Goal: Task Accomplishment & Management: Manage account settings

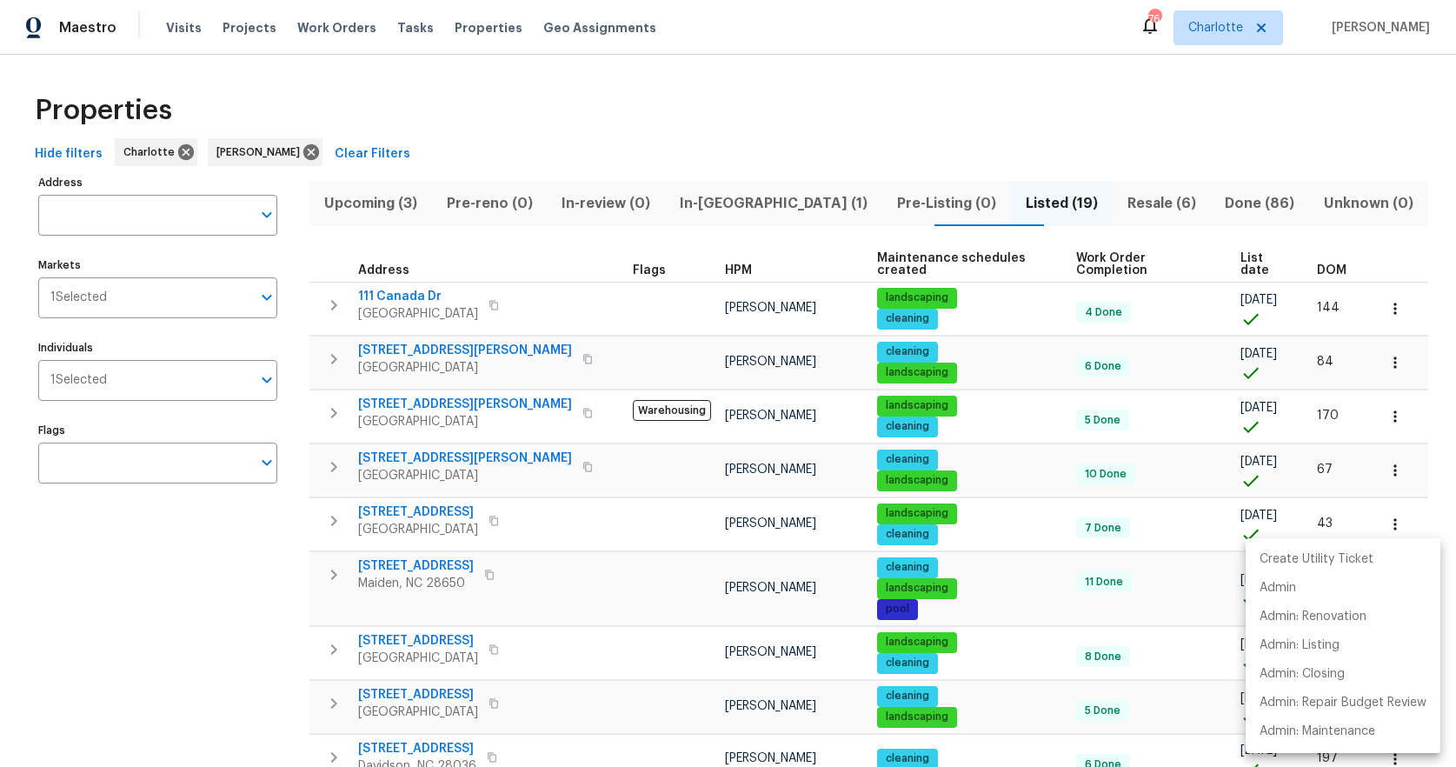
scroll to position [243, 0]
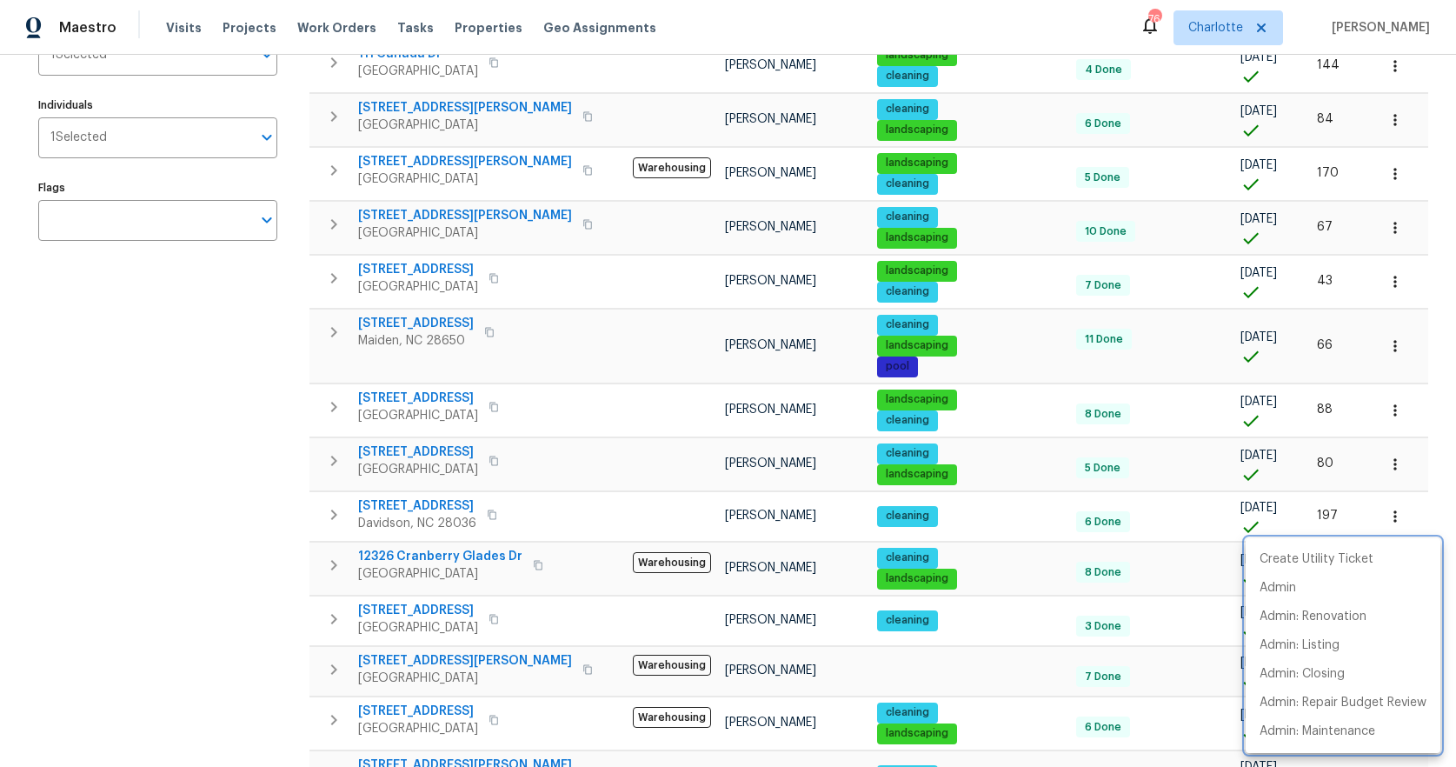
click at [181, 447] on div at bounding box center [728, 383] width 1456 height 767
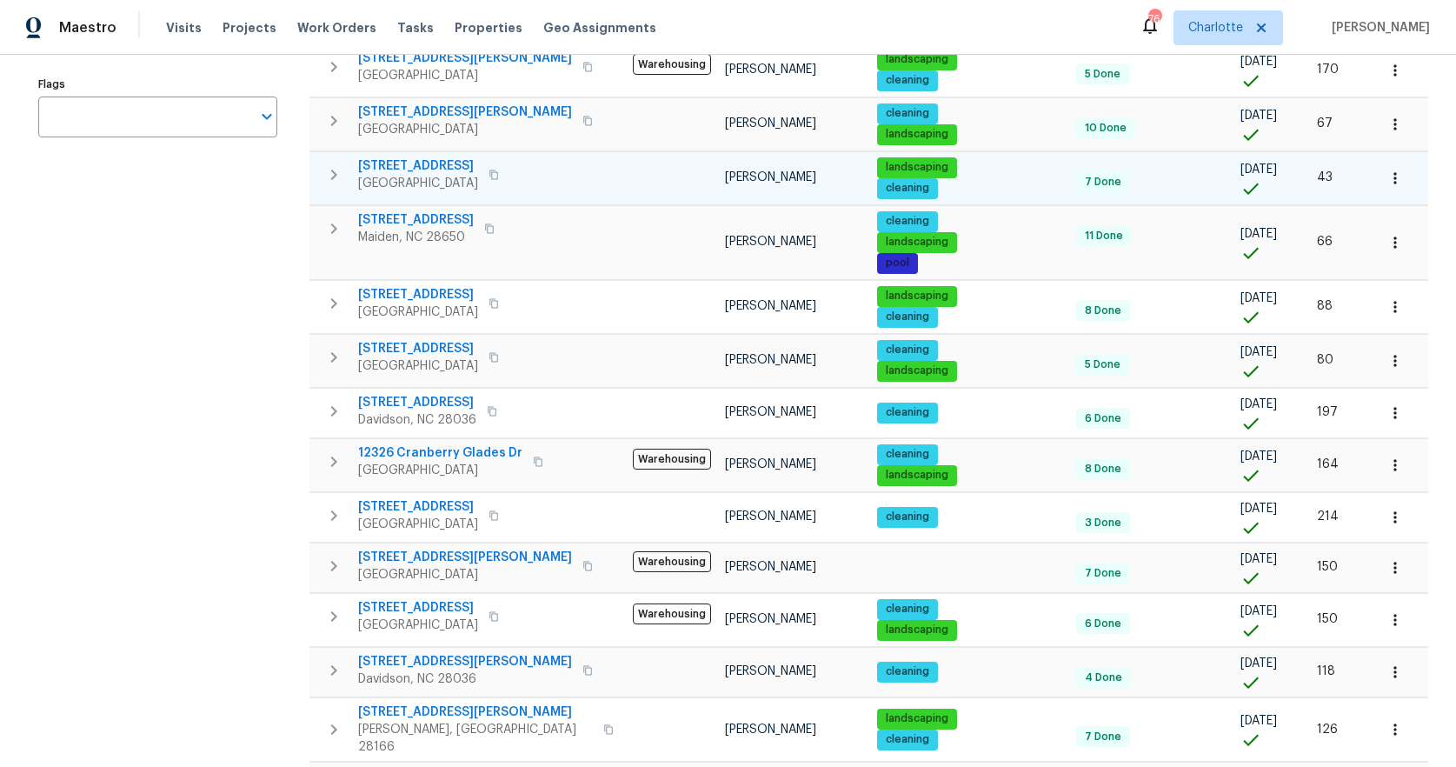
scroll to position [0, 0]
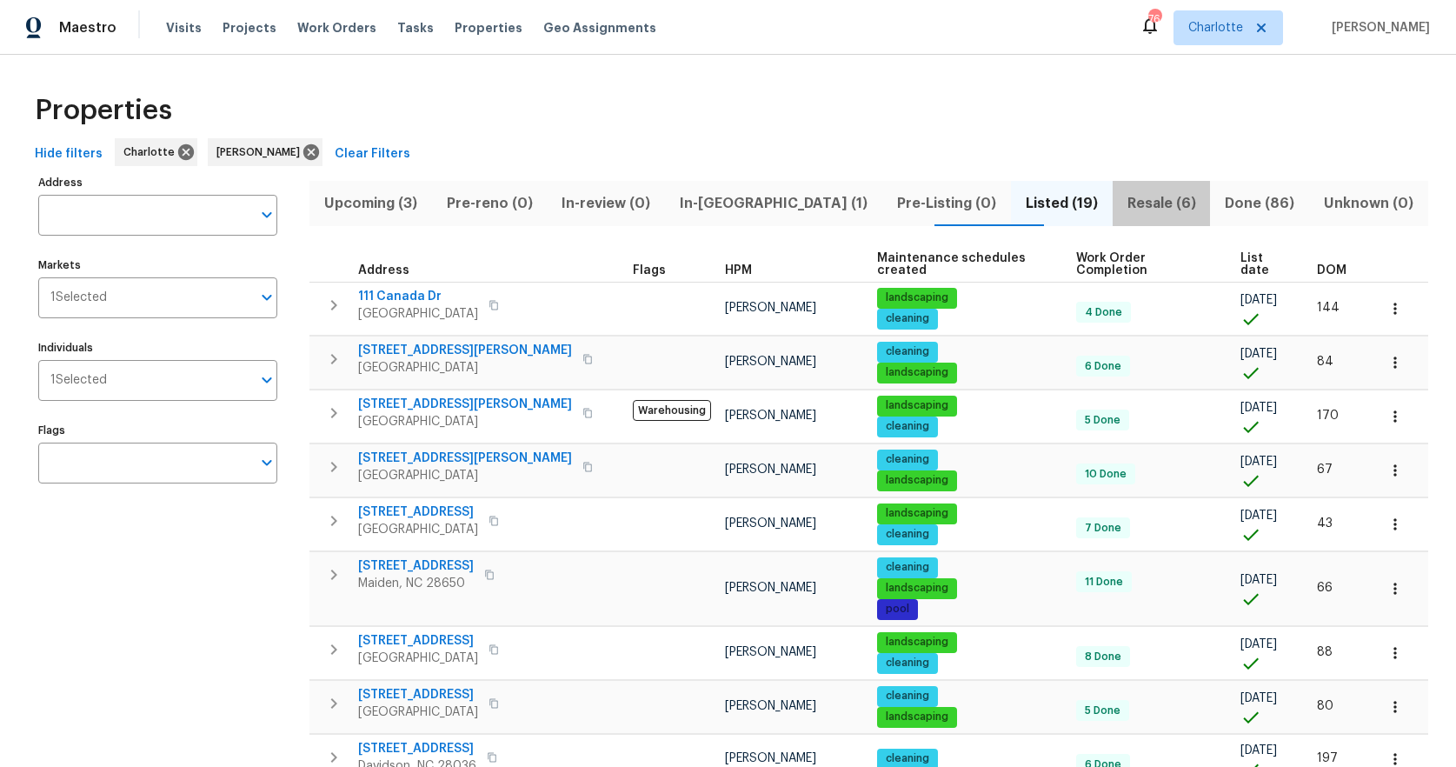
click at [1123, 205] on span "Resale (6)" at bounding box center [1161, 203] width 77 height 24
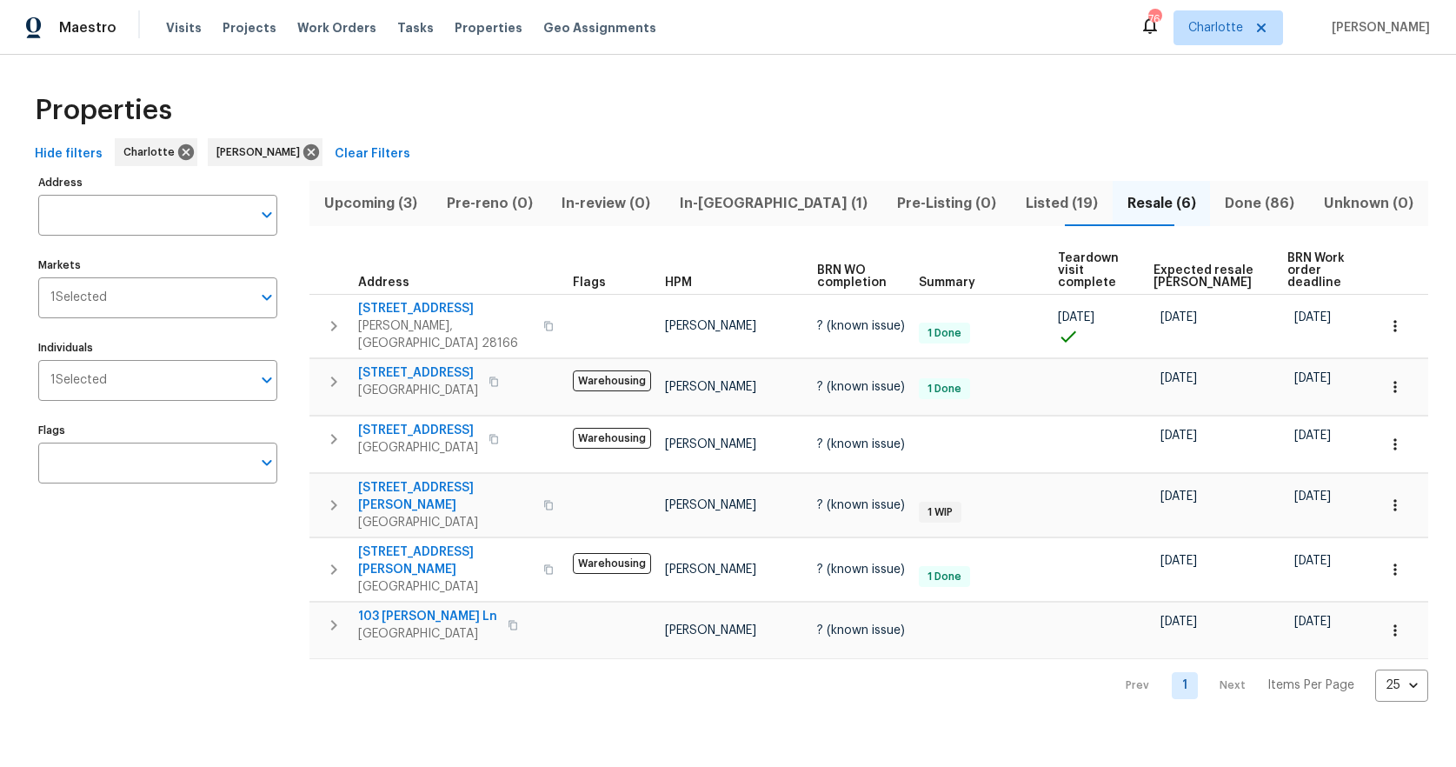
click at [1022, 202] on span "Listed (19)" at bounding box center [1062, 203] width 81 height 24
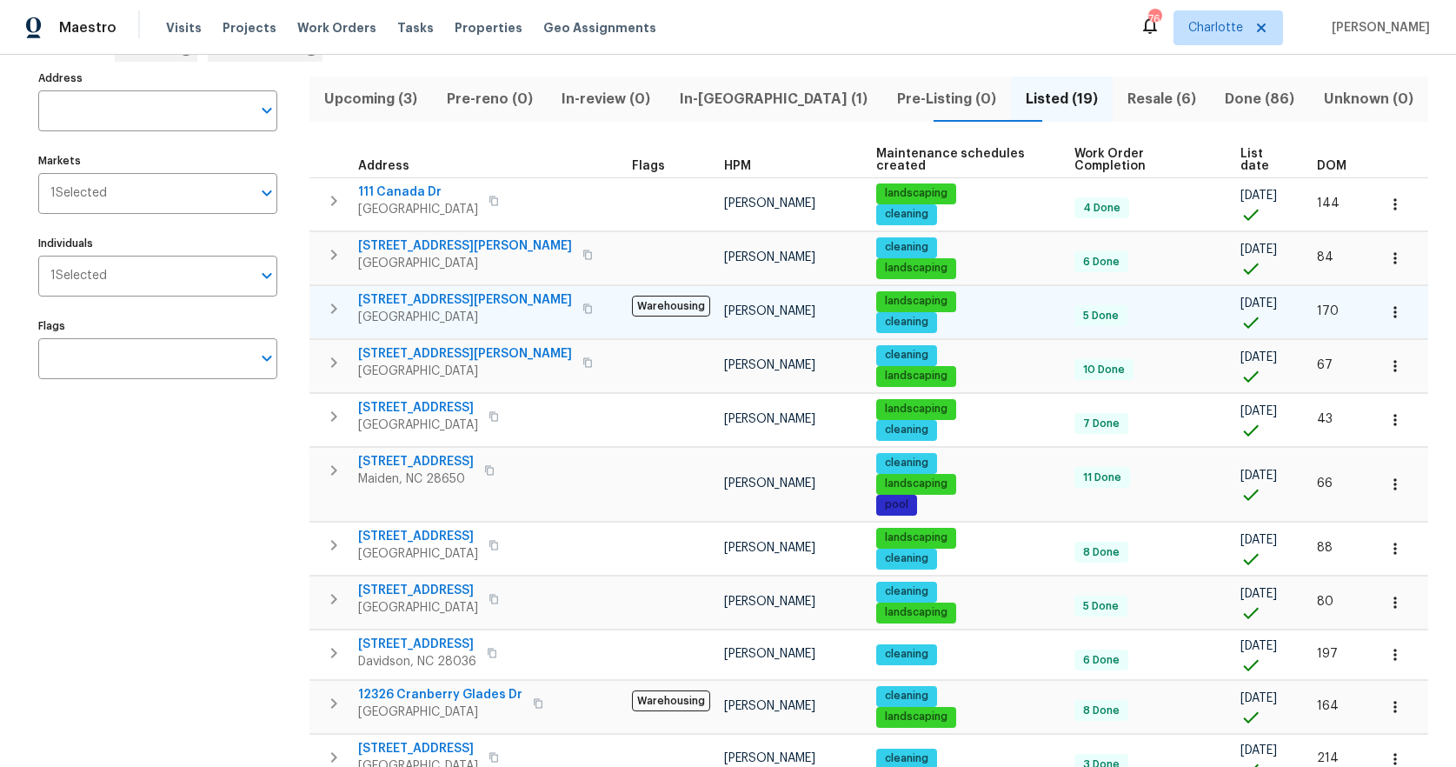
scroll to position [128, 0]
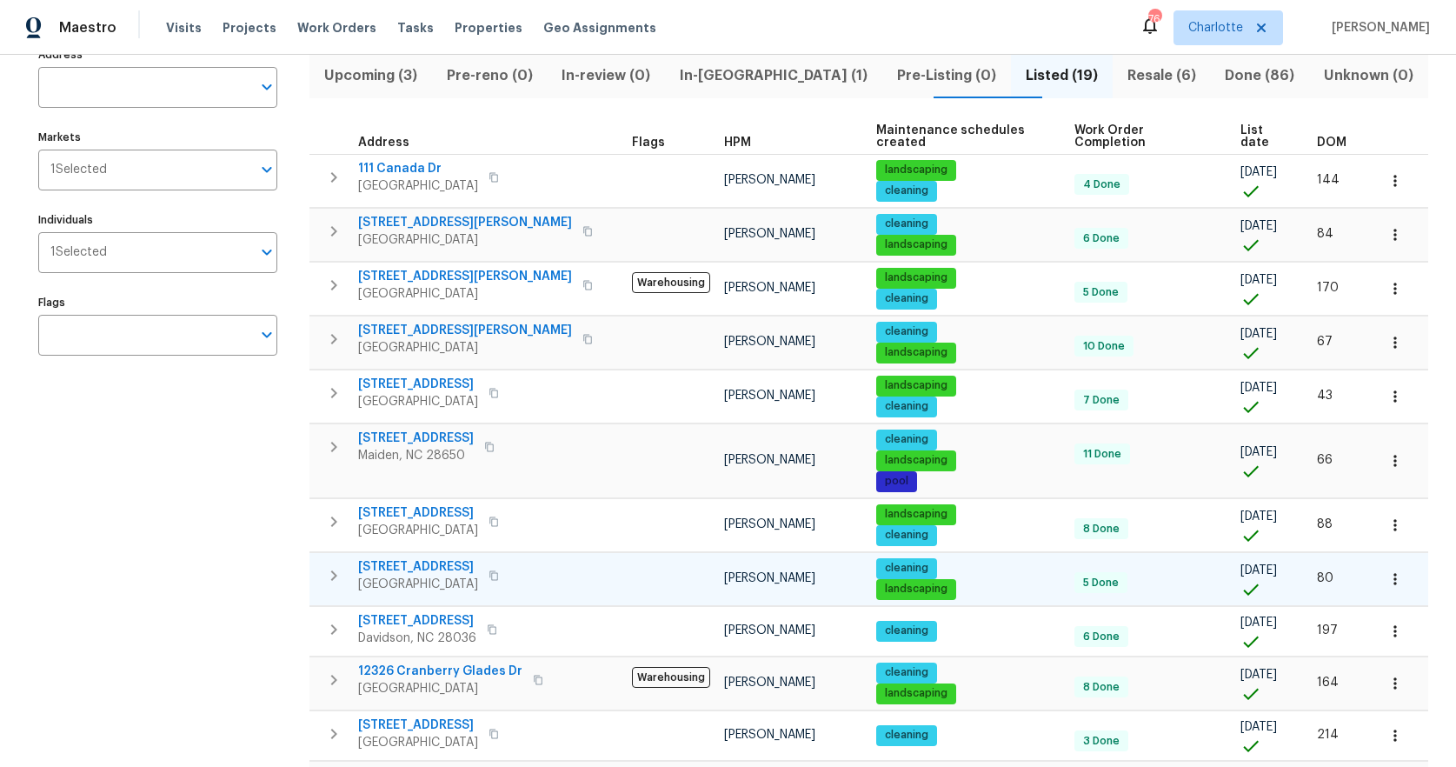
click at [423, 558] on span "163 W Heart Pine Ln" at bounding box center [418, 566] width 120 height 17
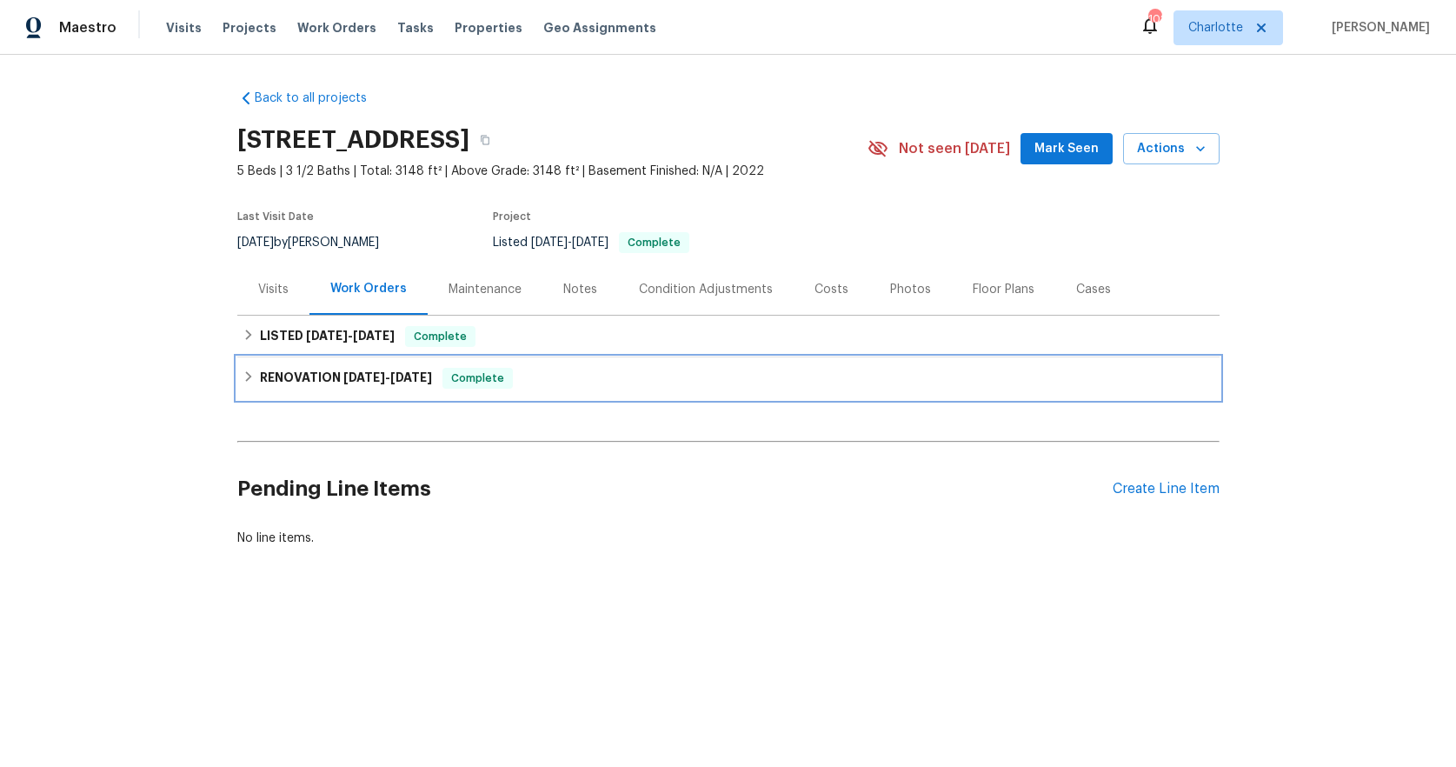
click at [243, 377] on icon at bounding box center [249, 376] width 12 height 12
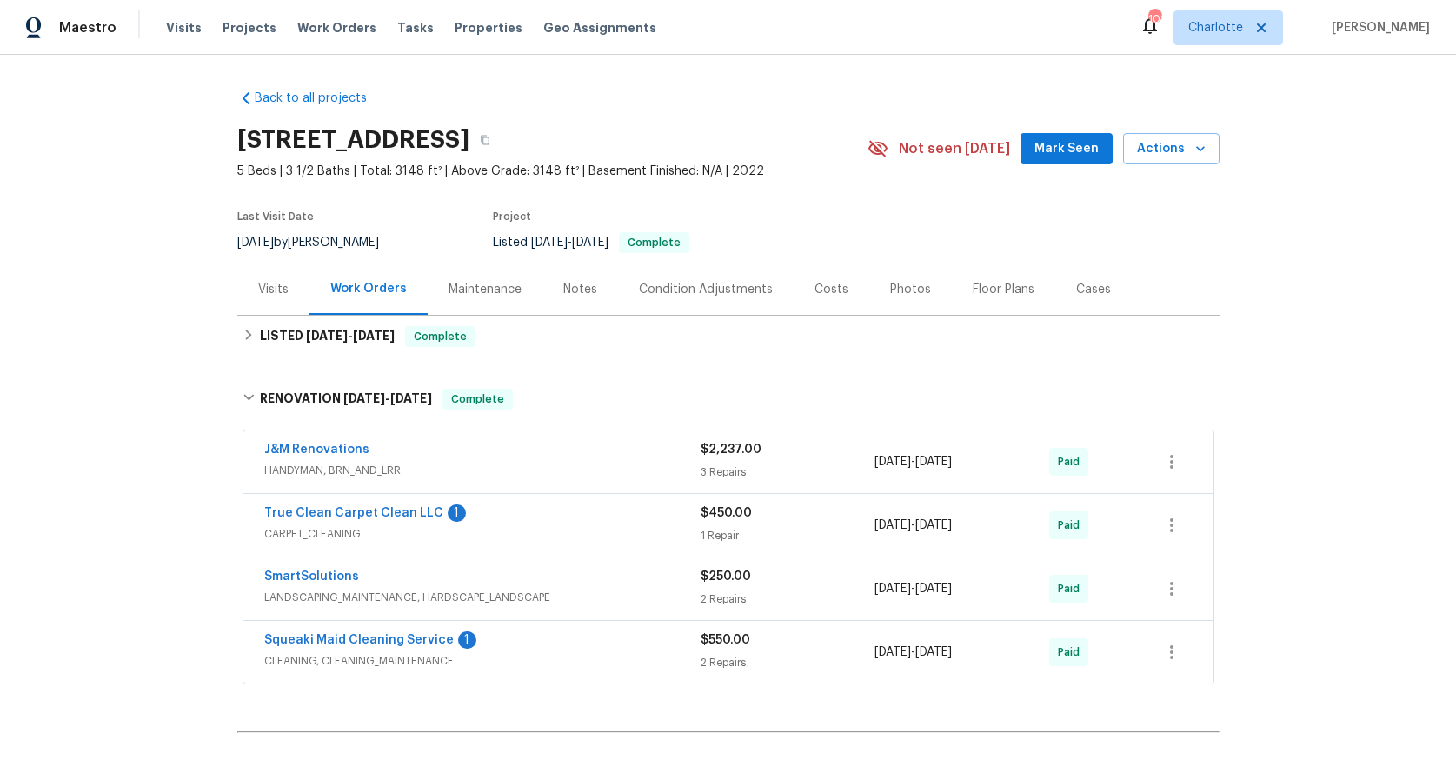
click at [610, 458] on div "J&M Renovations" at bounding box center [482, 451] width 436 height 21
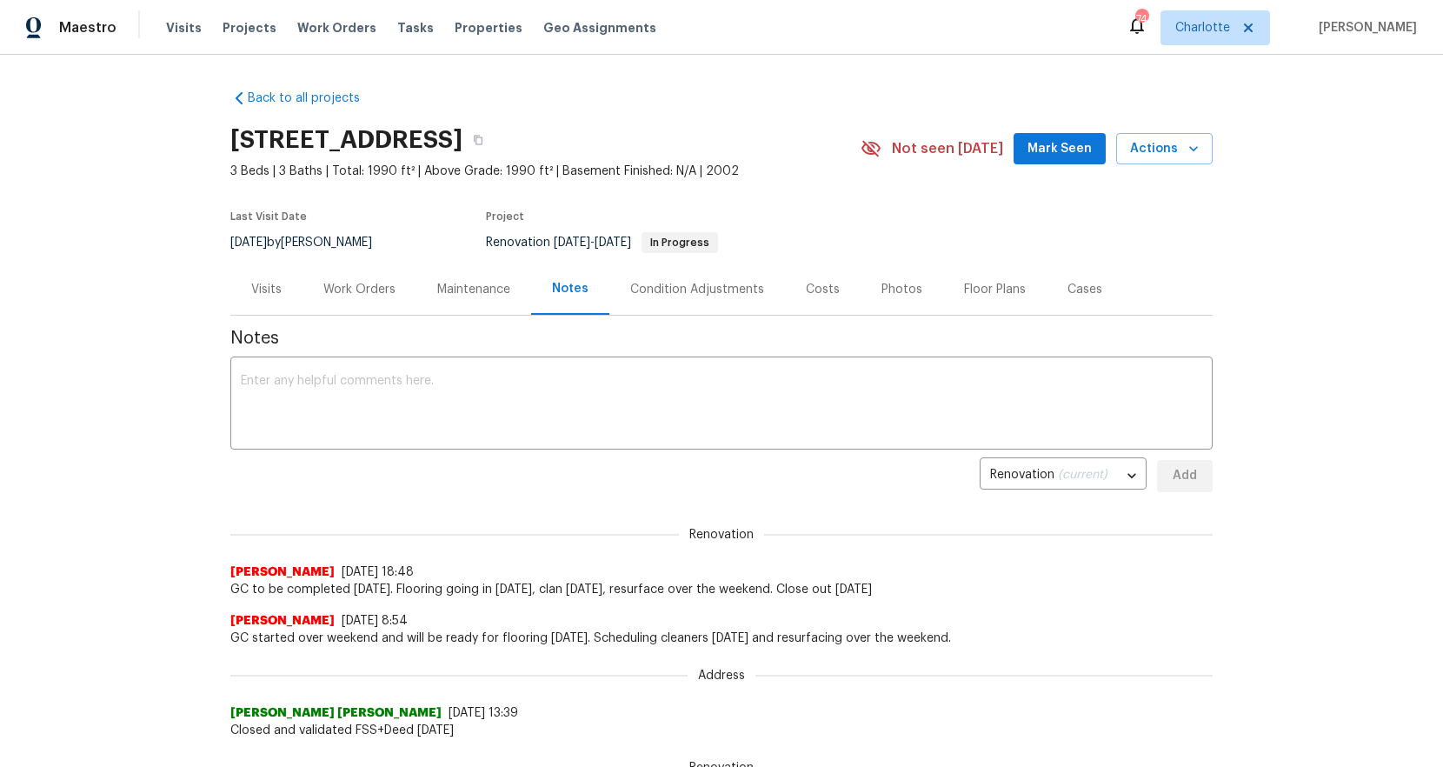
click at [336, 294] on div "Work Orders" at bounding box center [359, 289] width 72 height 17
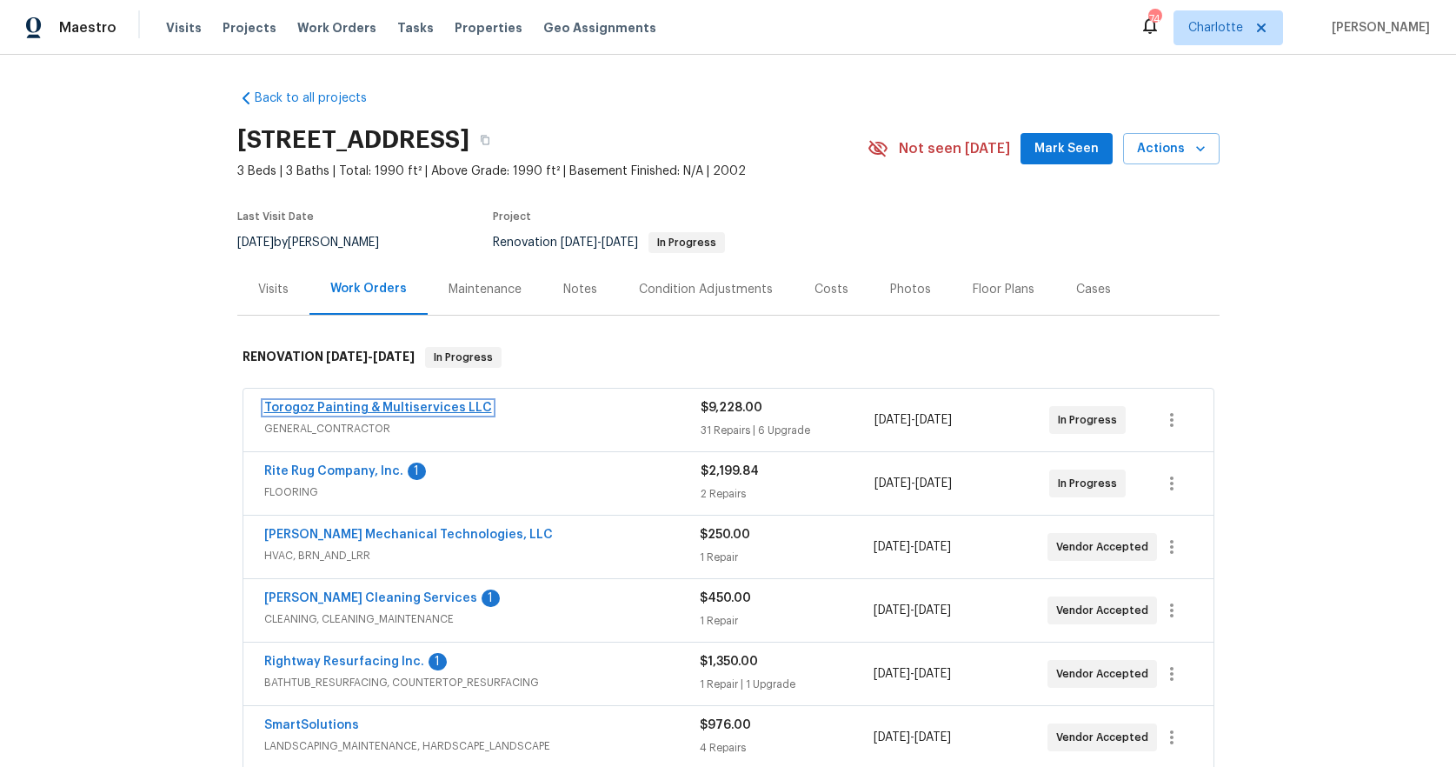
click at [443, 404] on link "Torogoz Painting & Multiservices LLC" at bounding box center [378, 408] width 228 height 12
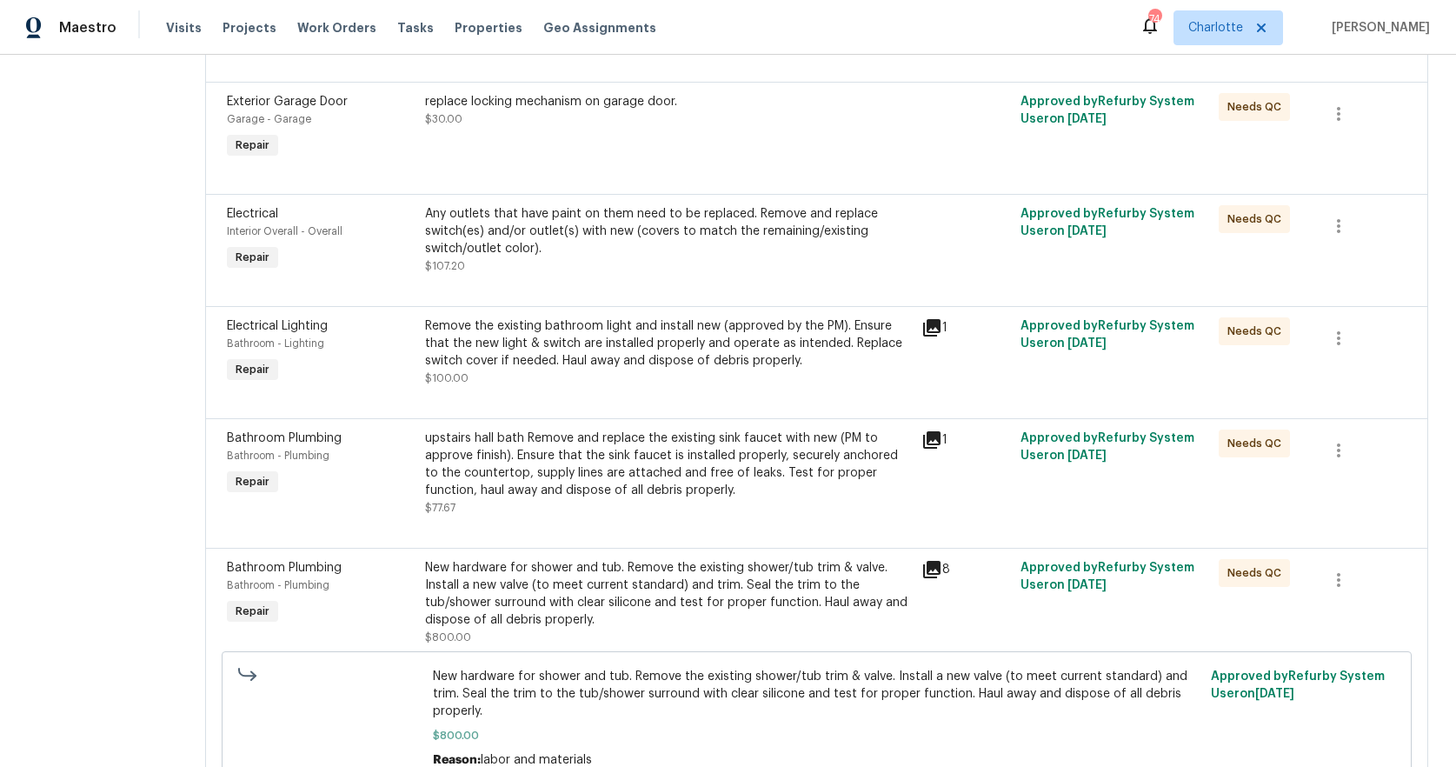
scroll to position [2979, 0]
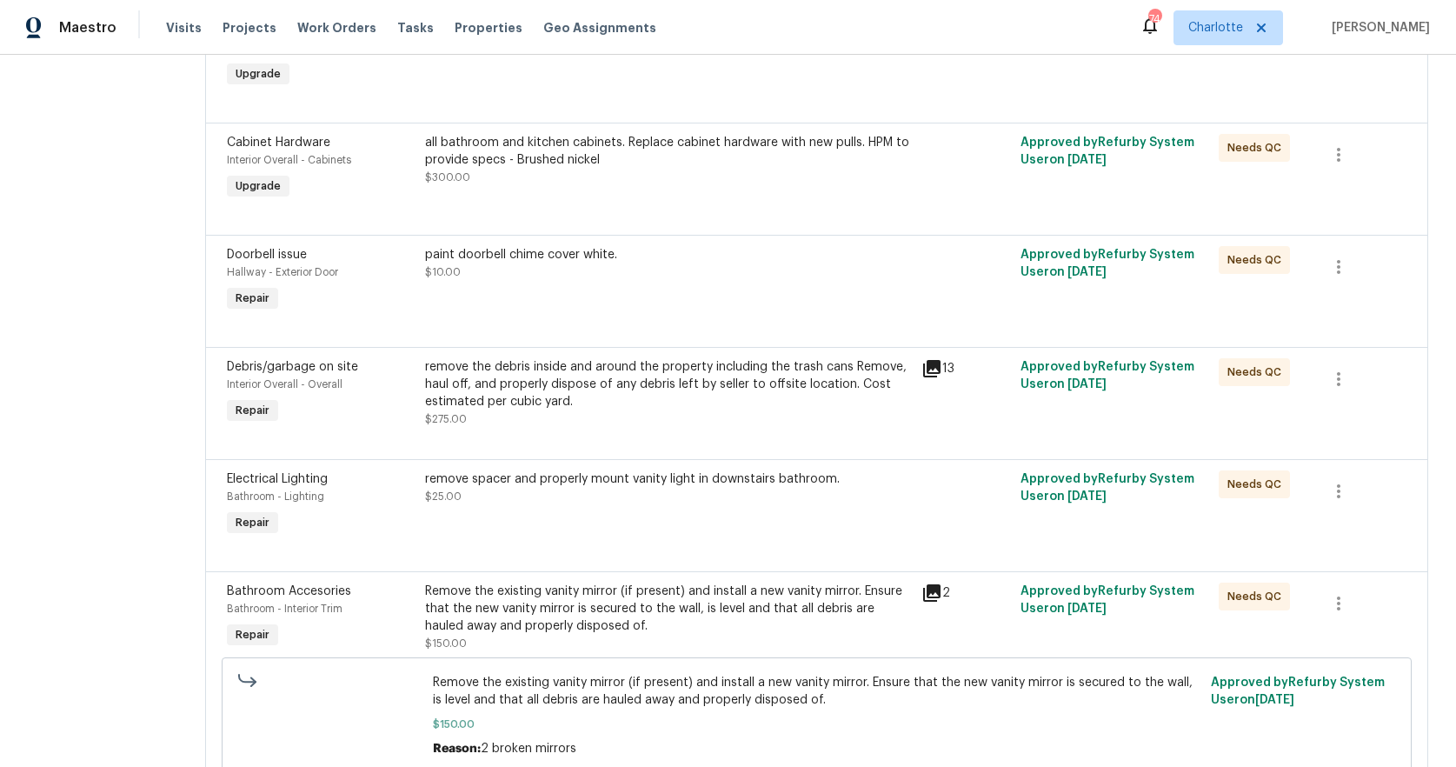
click at [656, 410] on div "remove the debris inside and around the property including the trash cans Remov…" at bounding box center [667, 384] width 485 height 52
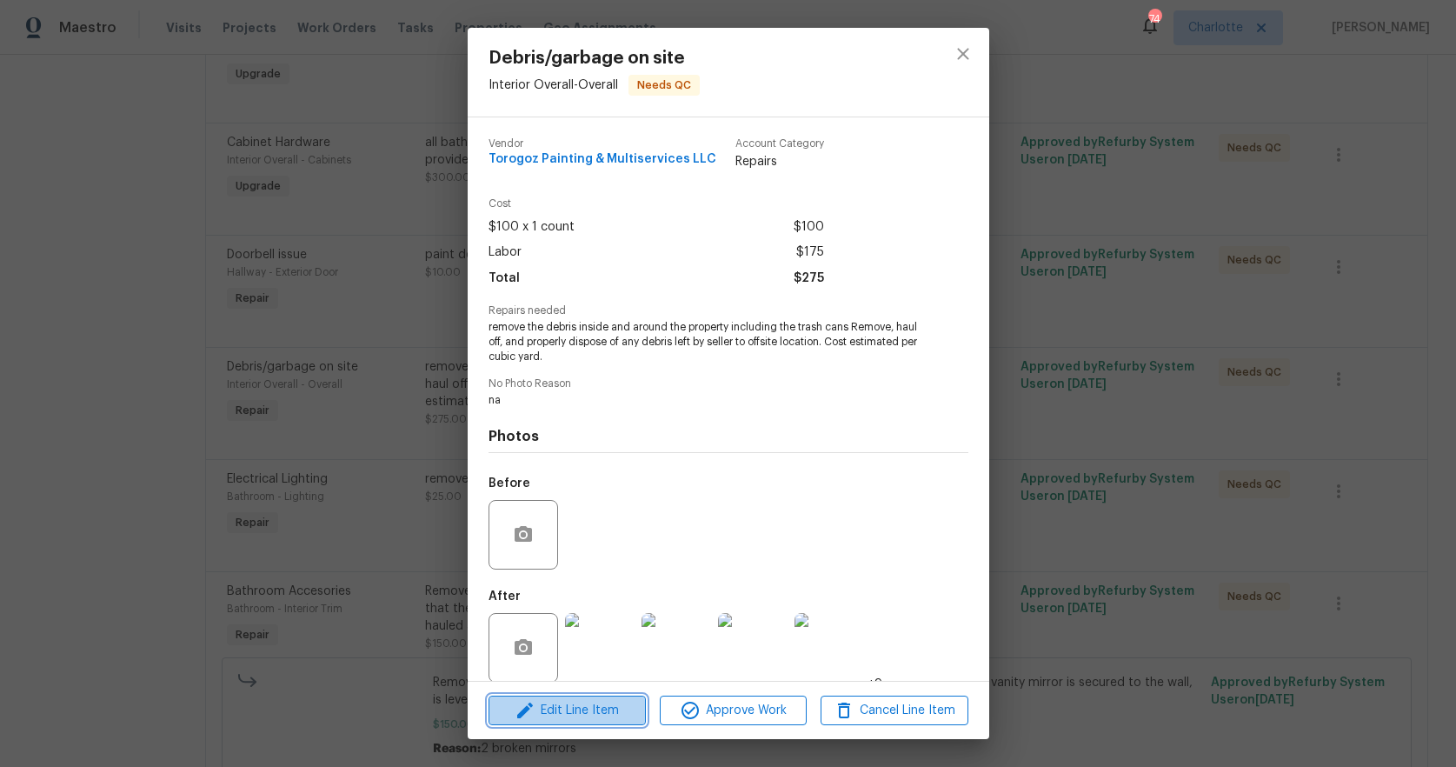
click at [582, 704] on span "Edit Line Item" at bounding box center [567, 711] width 147 height 22
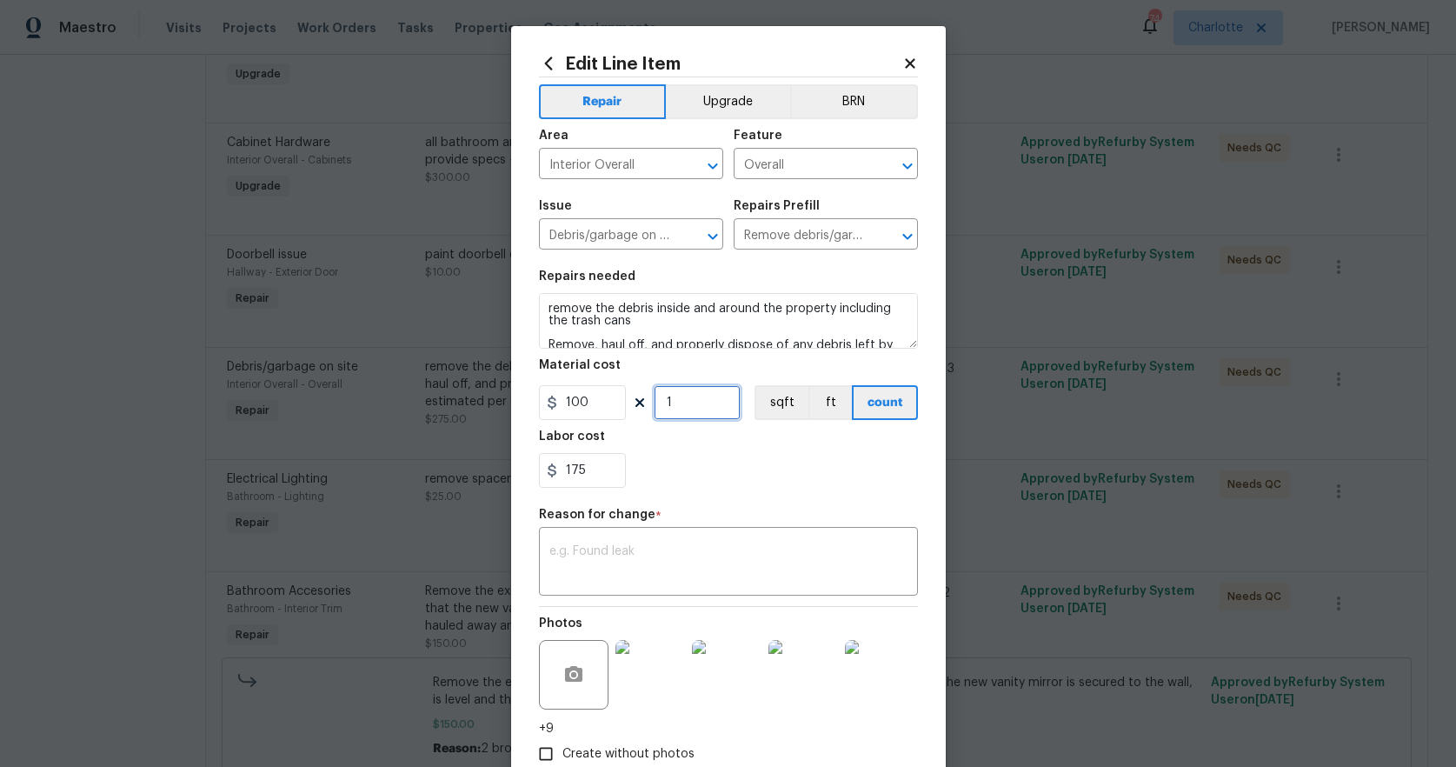
drag, startPoint x: 680, startPoint y: 405, endPoint x: 659, endPoint y: 404, distance: 20.9
click at [659, 404] on input "1" at bounding box center [697, 402] width 87 height 35
type input "2"
click at [682, 548] on textarea at bounding box center [728, 563] width 358 height 37
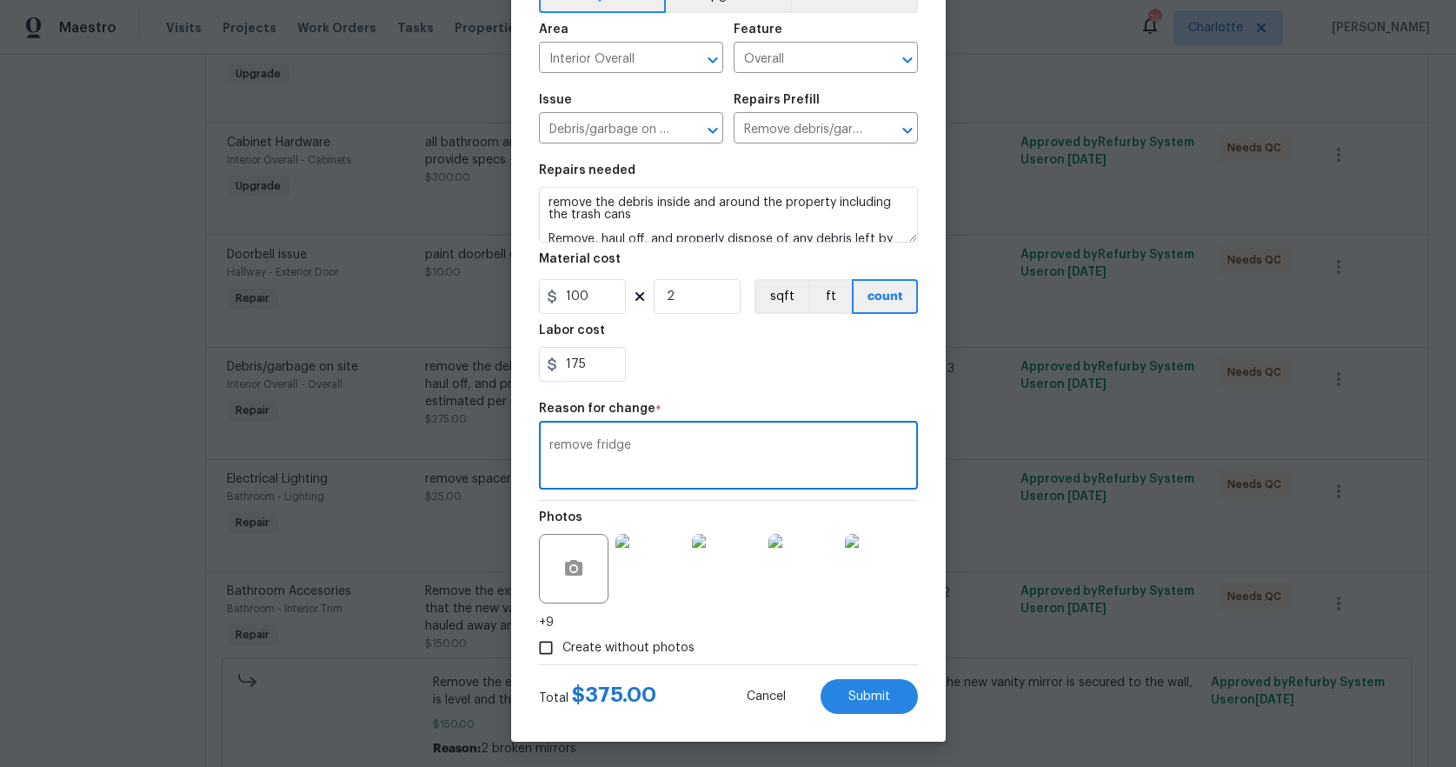
scroll to position [107, 0]
type textarea "remove fridge"
click at [849, 689] on span "Submit" at bounding box center [870, 695] width 42 height 13
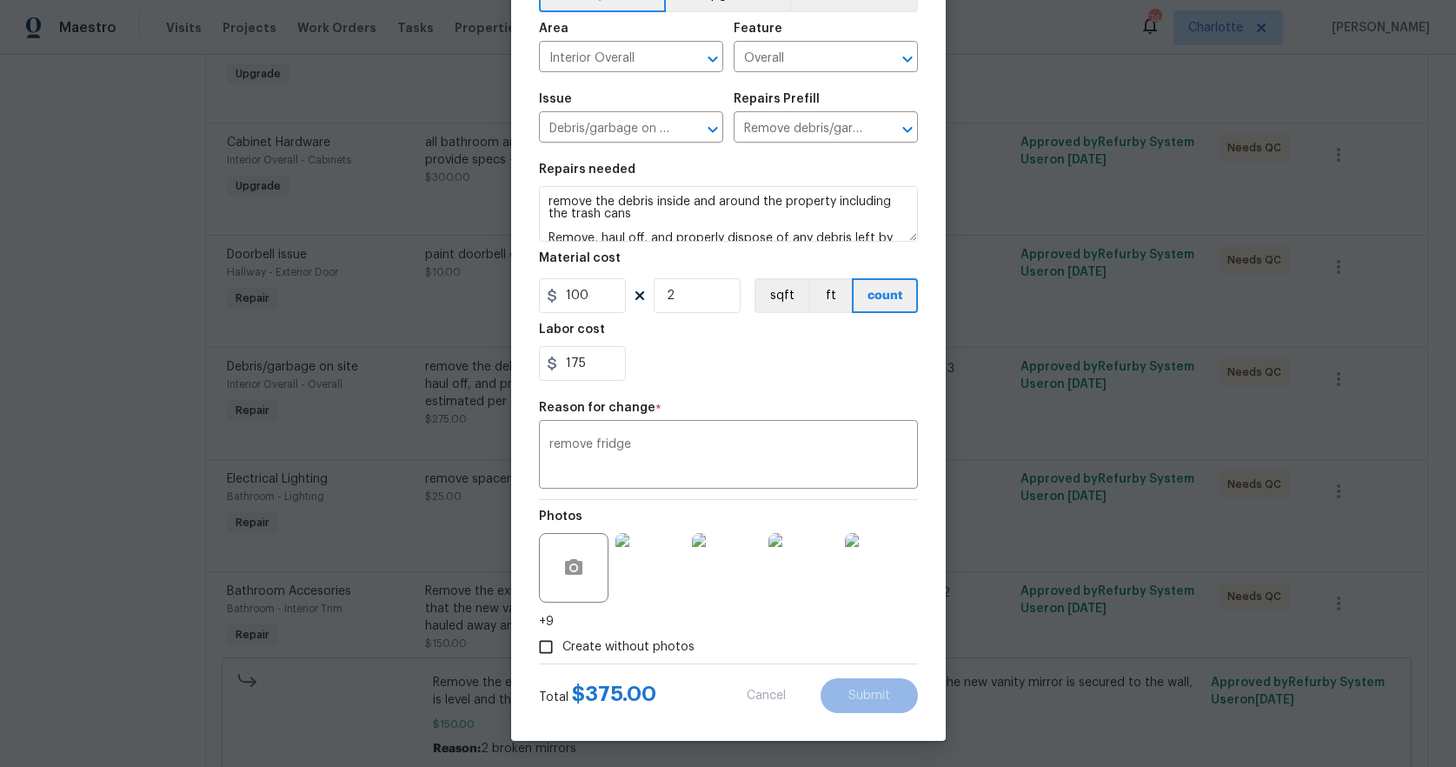
type input "1"
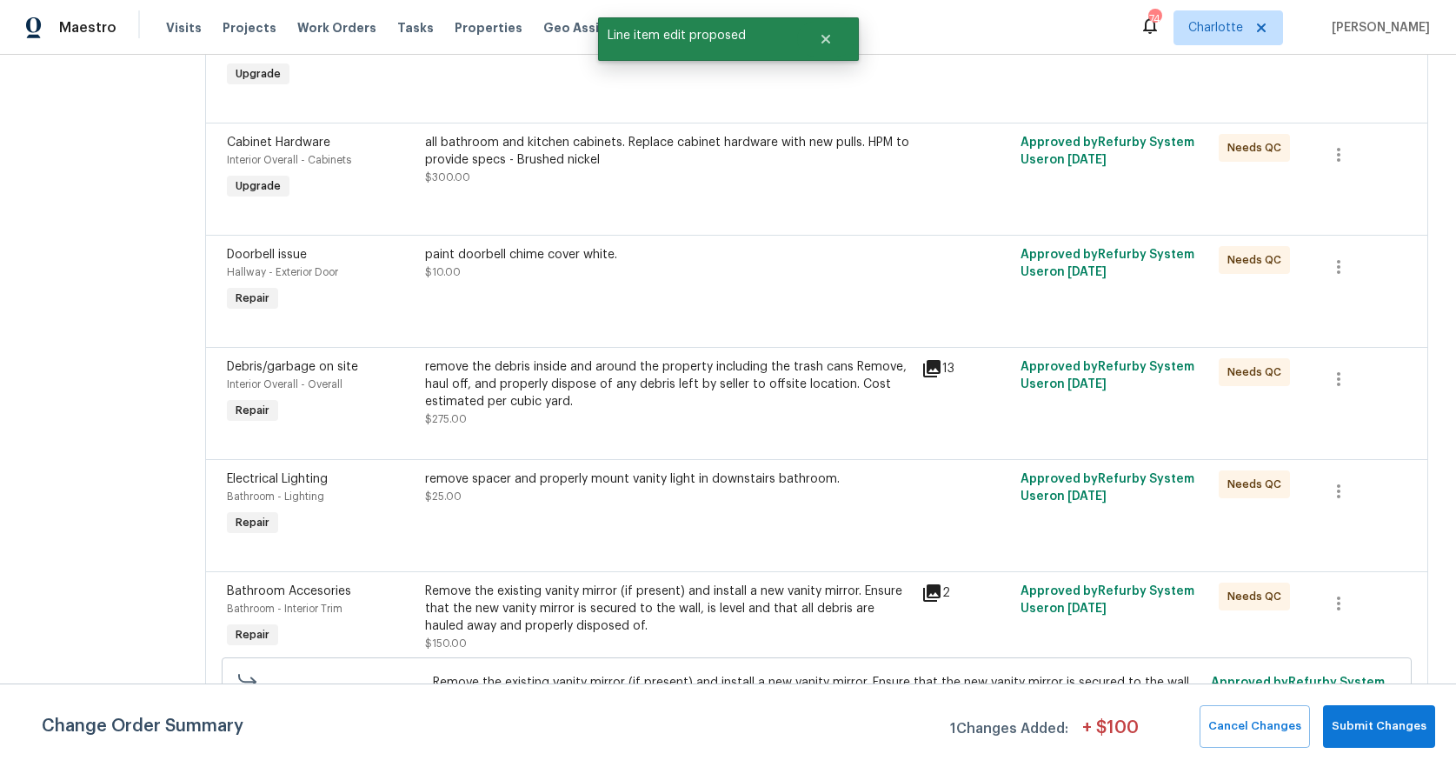
scroll to position [0, 0]
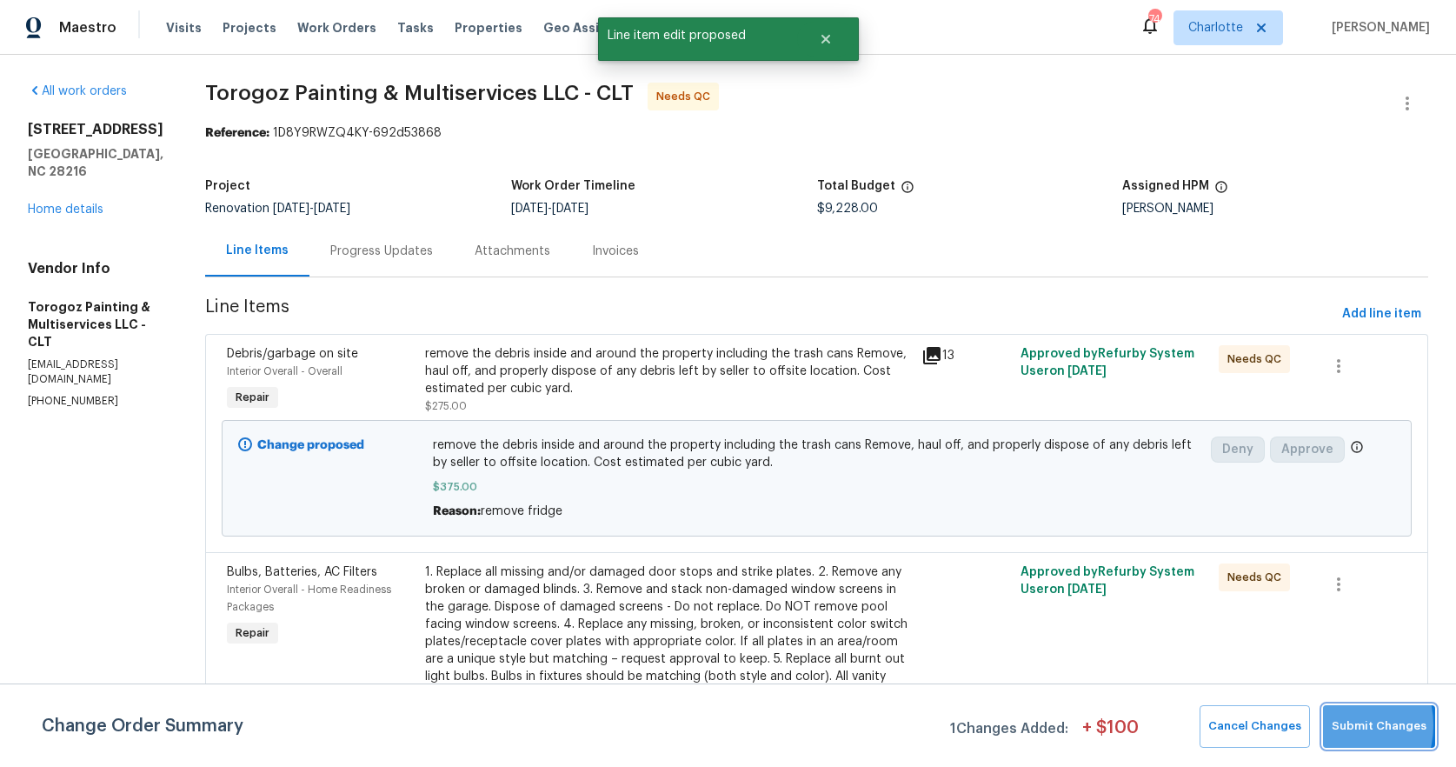
click at [1339, 725] on span "Submit Changes" at bounding box center [1379, 726] width 95 height 20
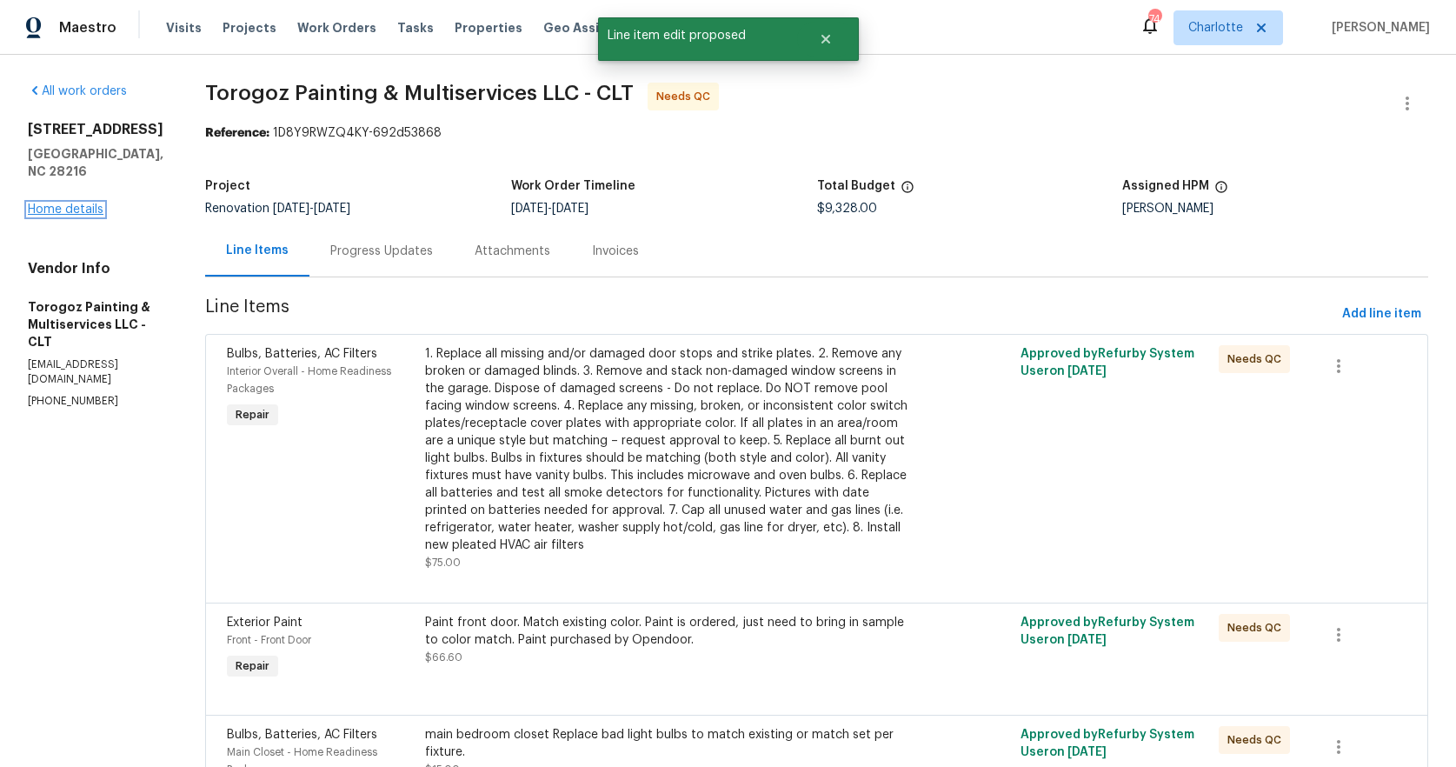
click at [83, 203] on link "Home details" at bounding box center [66, 209] width 76 height 12
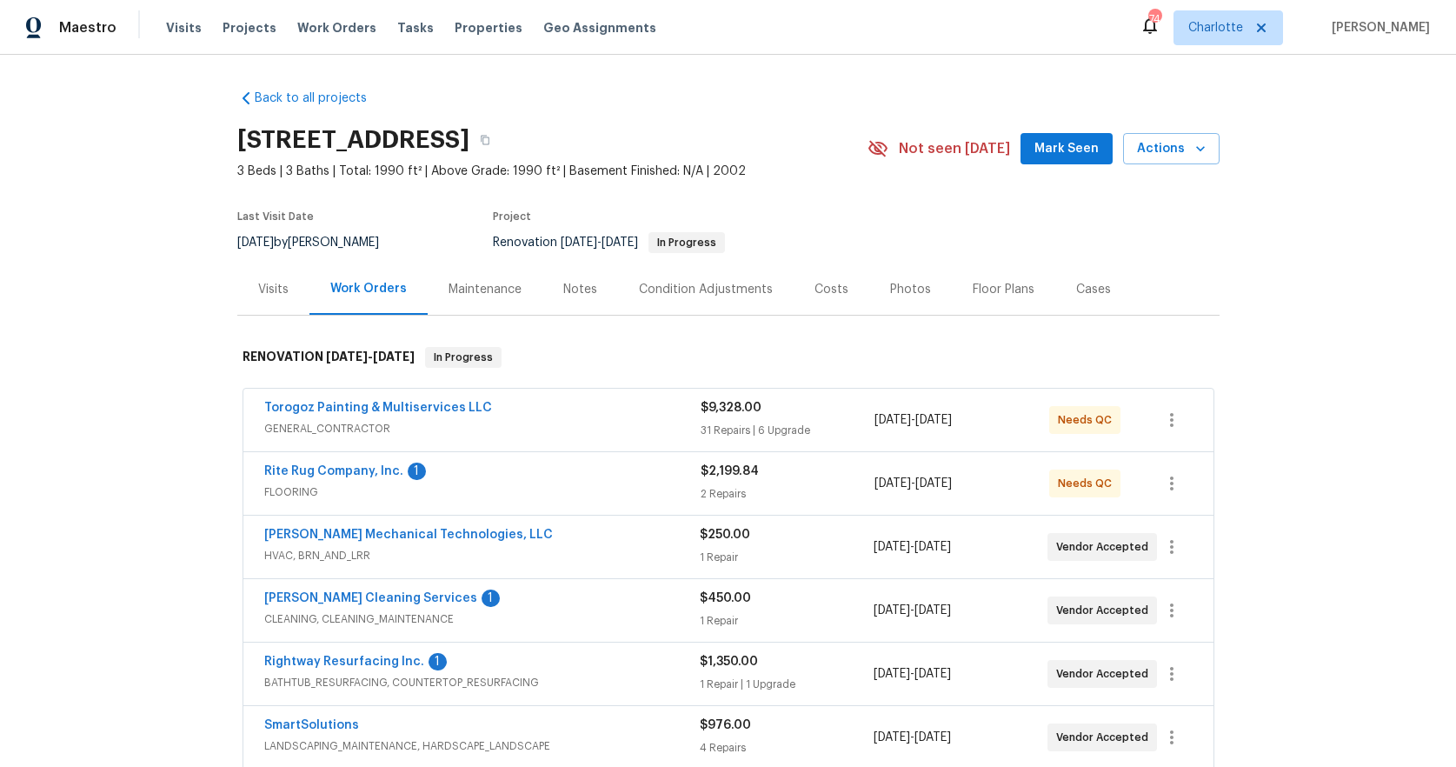
click at [492, 463] on div "Rite Rug Company, Inc. 1" at bounding box center [482, 473] width 436 height 21
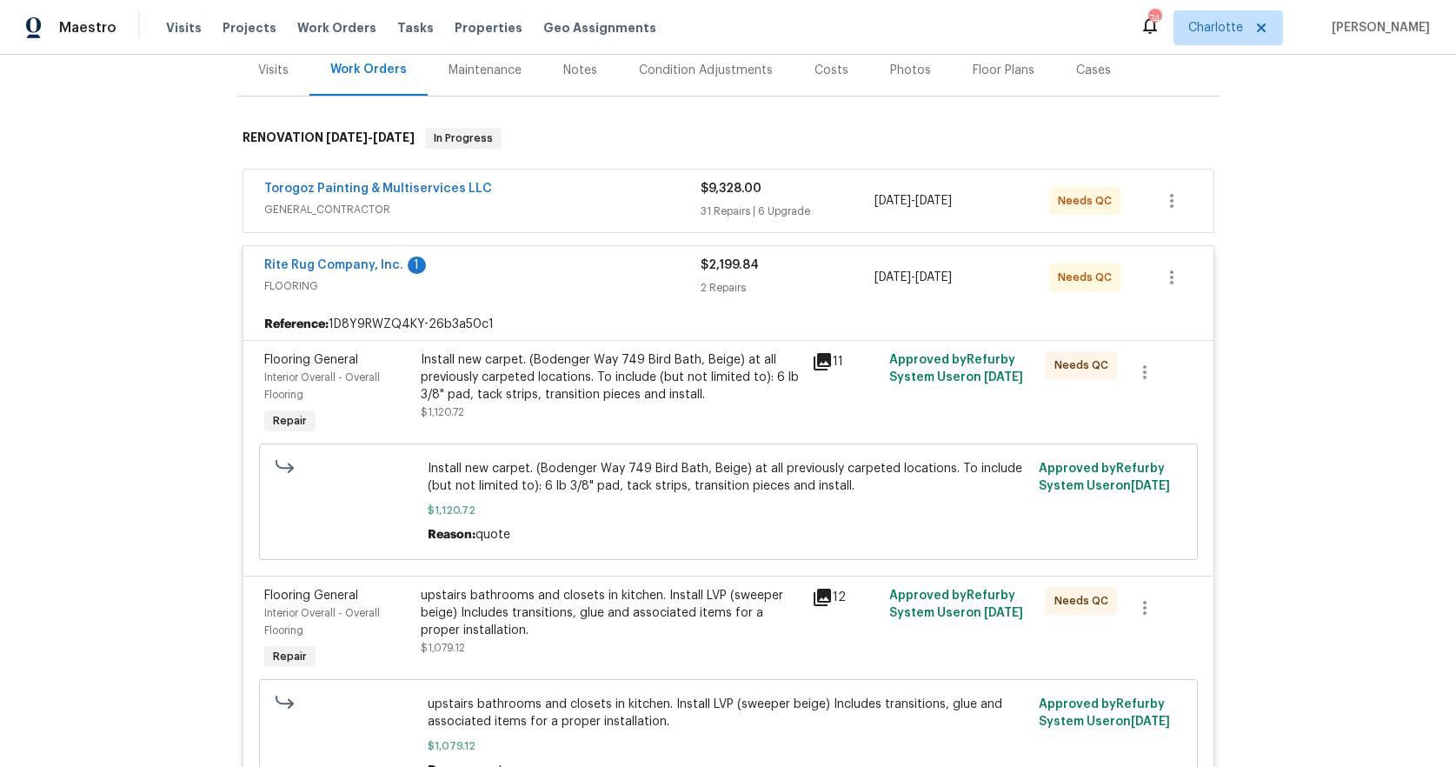
scroll to position [304, 0]
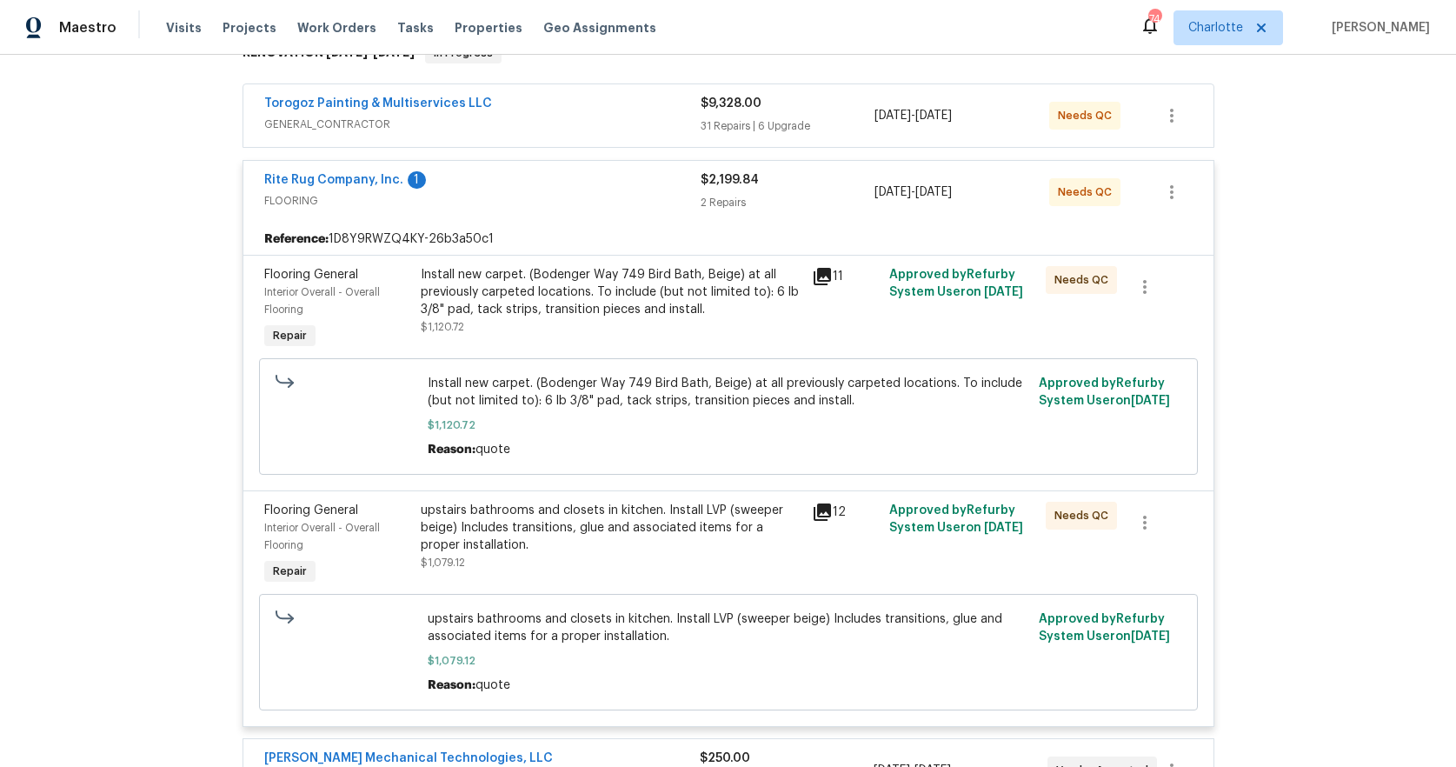
click at [396, 540] on div "Interior Overall - Overall Flooring" at bounding box center [337, 536] width 146 height 35
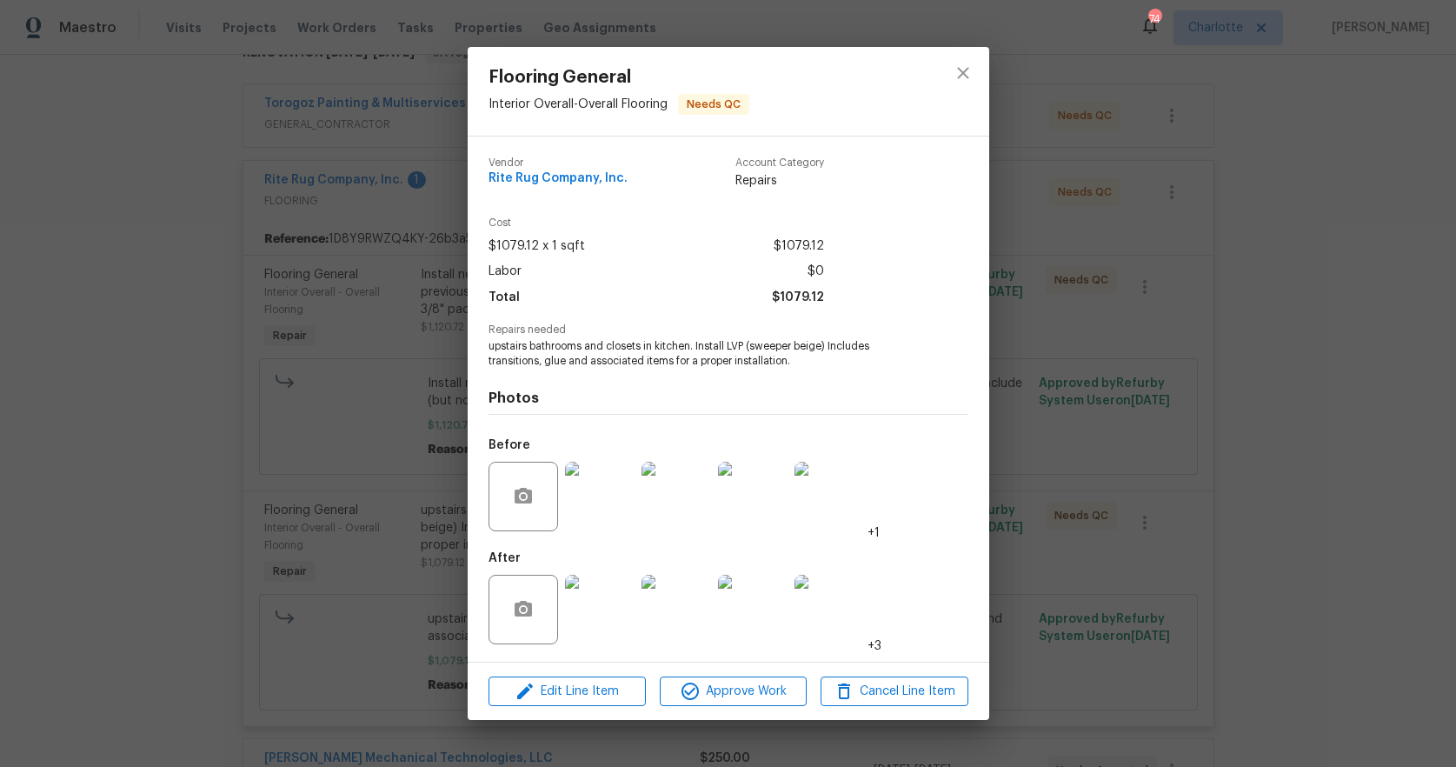
click at [580, 519] on img at bounding box center [600, 497] width 70 height 70
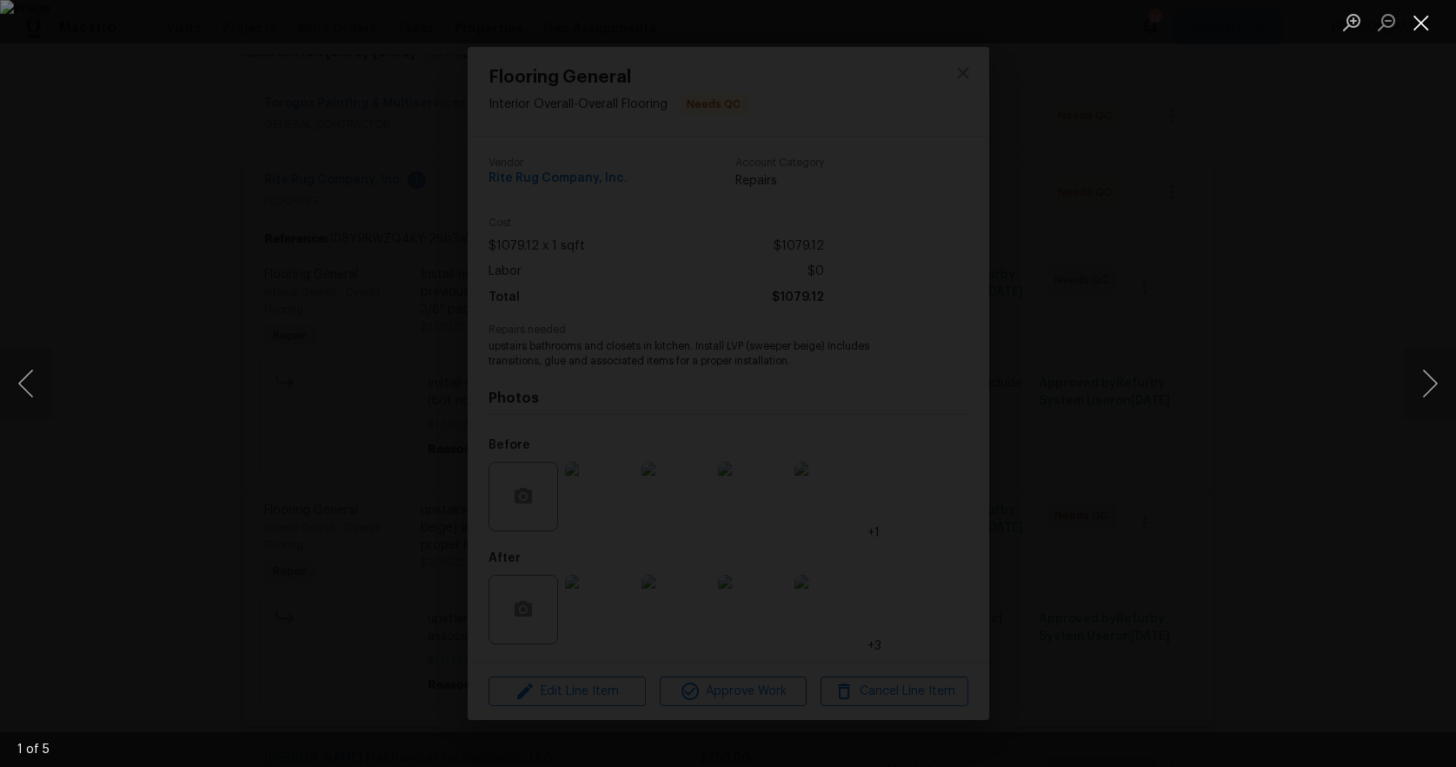
click at [1415, 17] on button "Close lightbox" at bounding box center [1421, 22] width 35 height 30
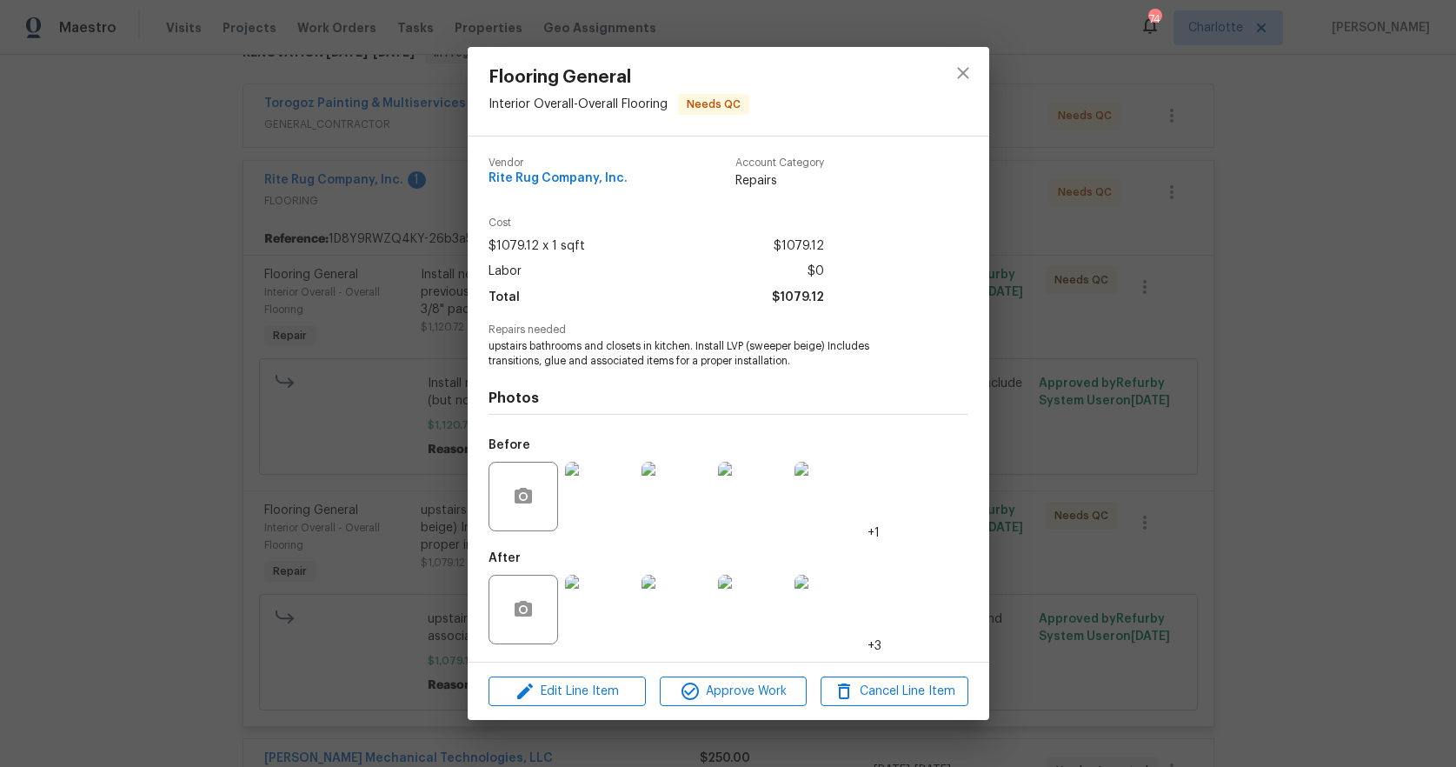
click at [601, 613] on img at bounding box center [600, 610] width 70 height 70
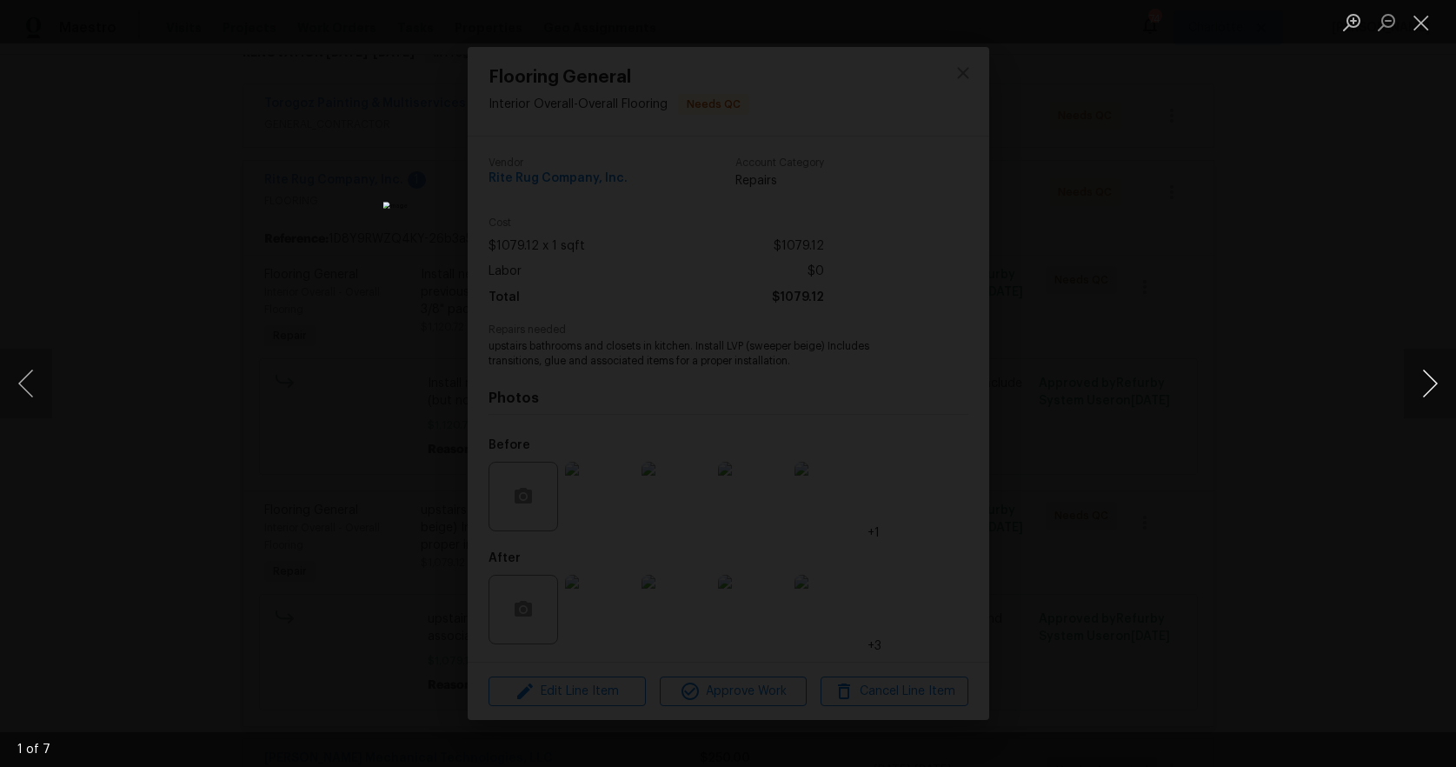
click at [1421, 378] on button "Next image" at bounding box center [1430, 384] width 52 height 70
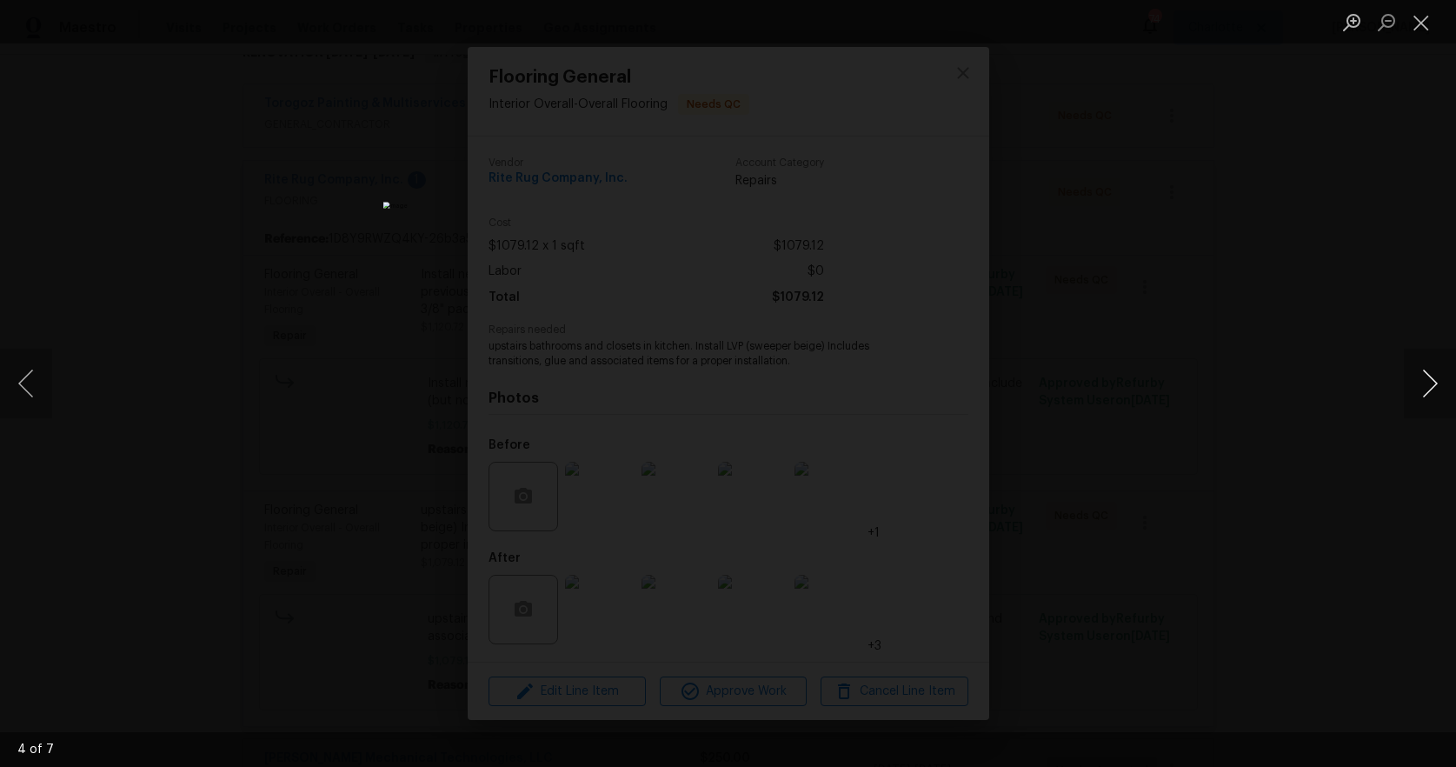
click at [1421, 378] on button "Next image" at bounding box center [1430, 384] width 52 height 70
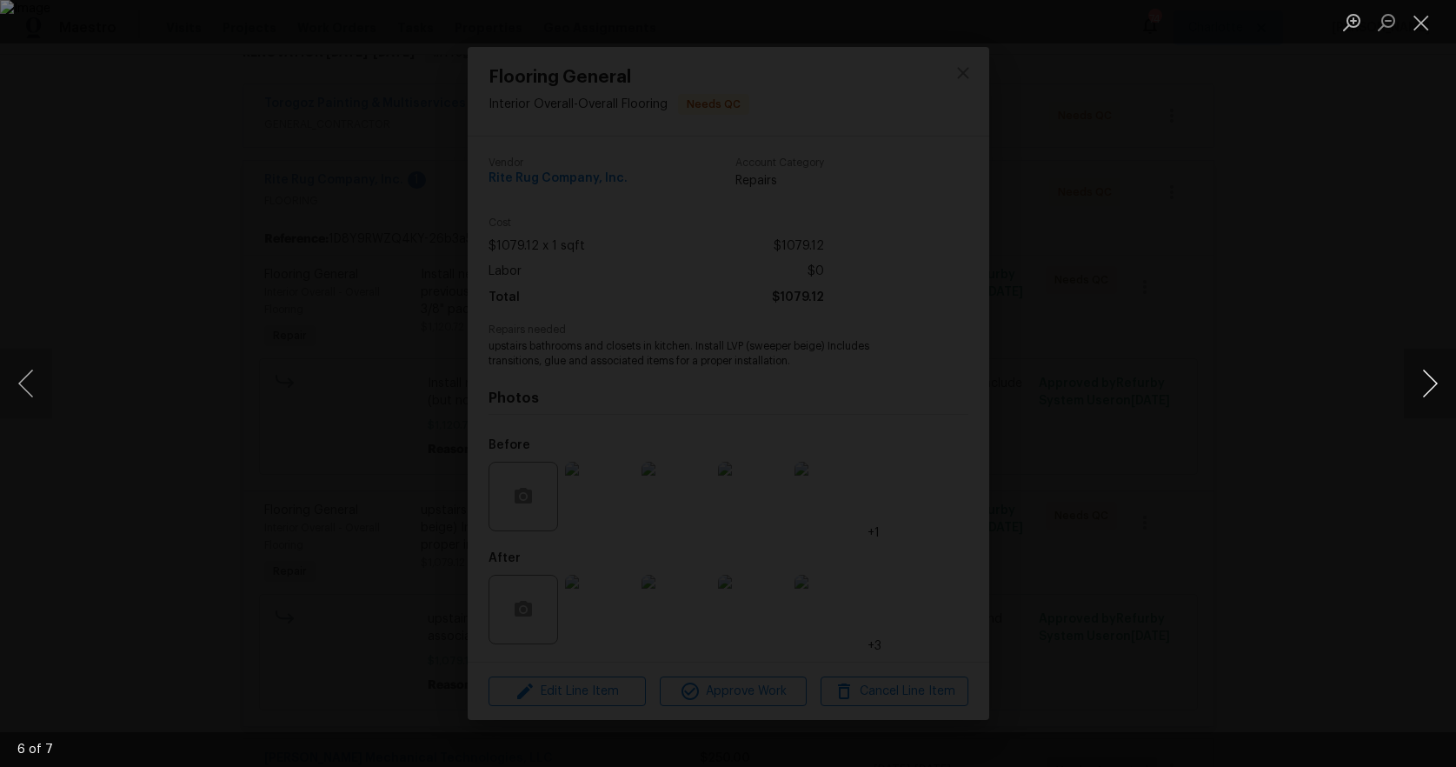
click at [1421, 378] on button "Next image" at bounding box center [1430, 384] width 52 height 70
click at [1418, 23] on button "Close lightbox" at bounding box center [1421, 22] width 35 height 30
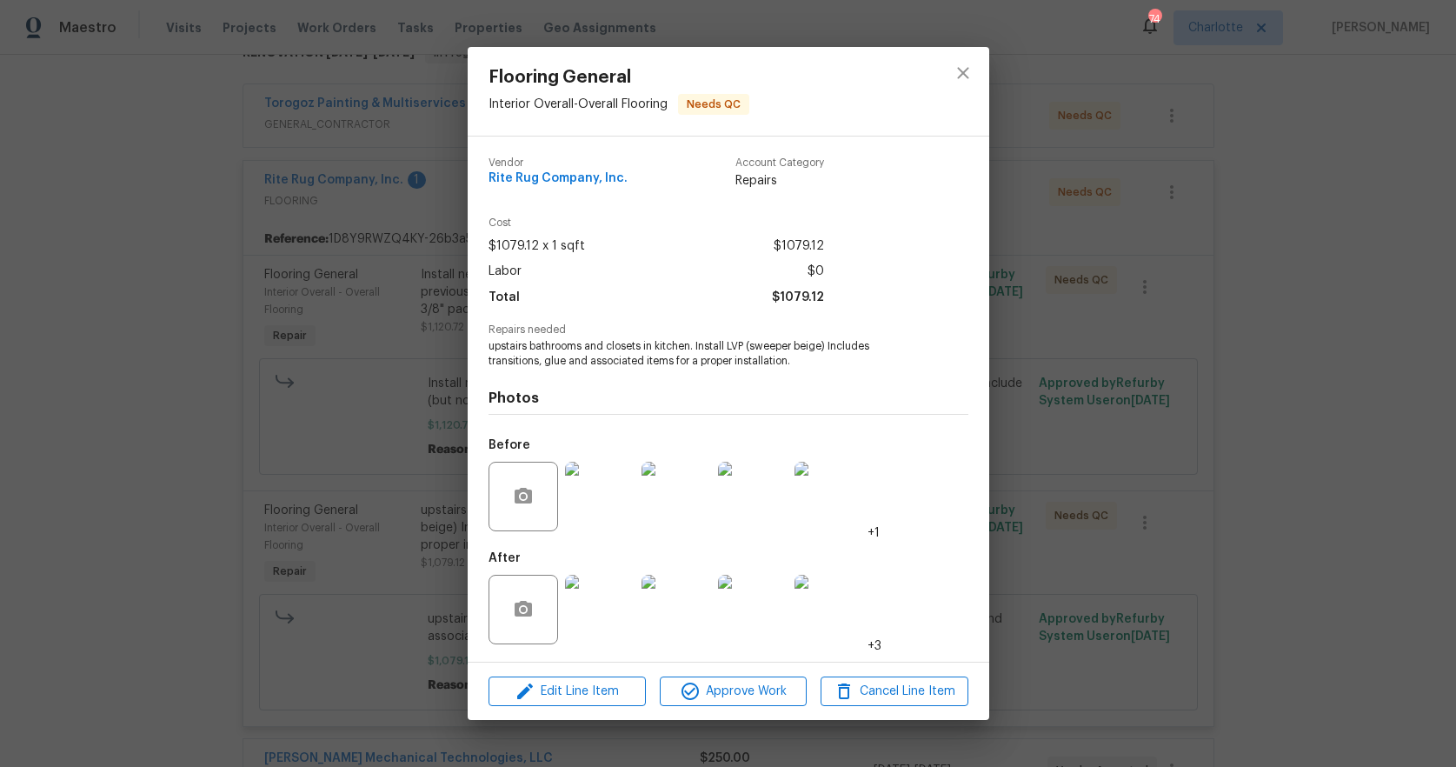
click at [621, 483] on img at bounding box center [600, 497] width 70 height 70
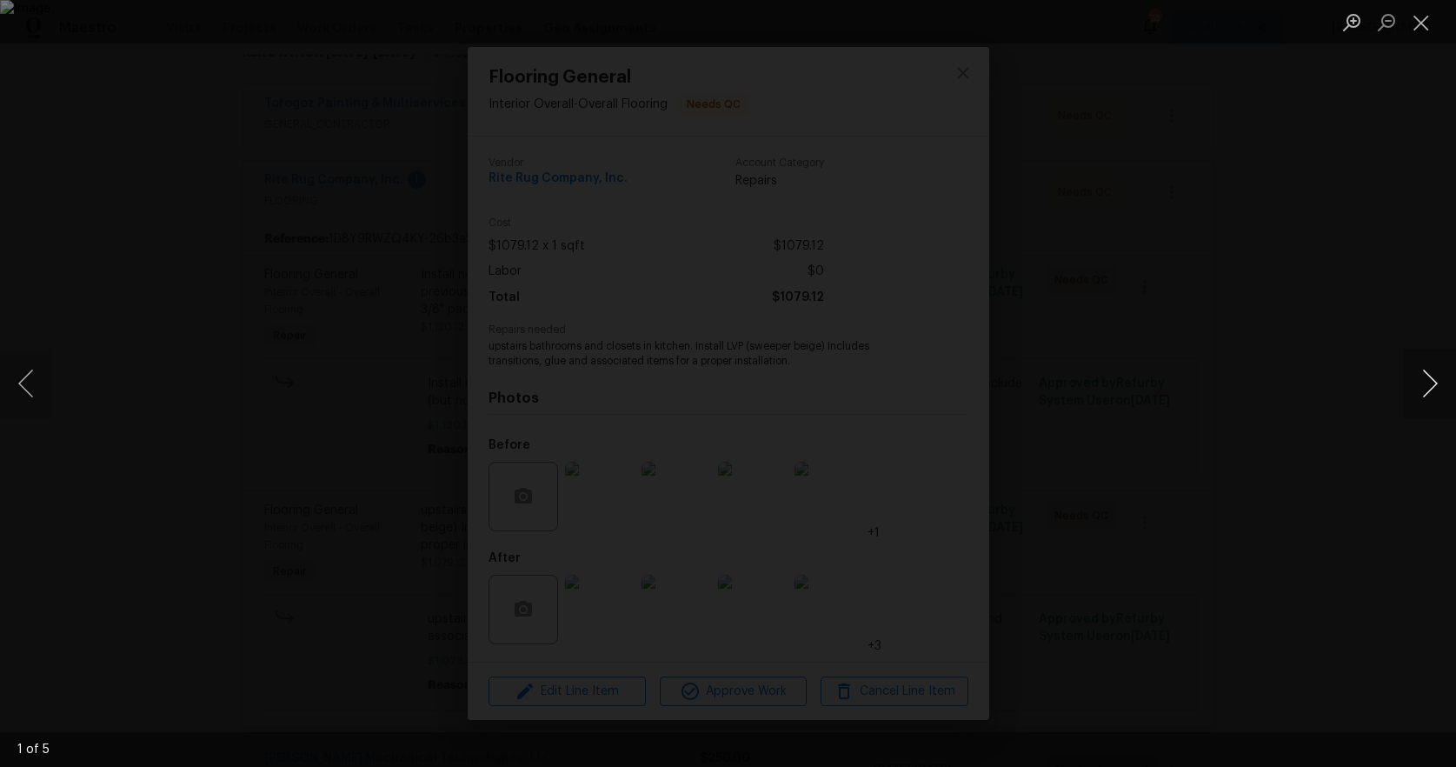
click at [1423, 378] on button "Next image" at bounding box center [1430, 384] width 52 height 70
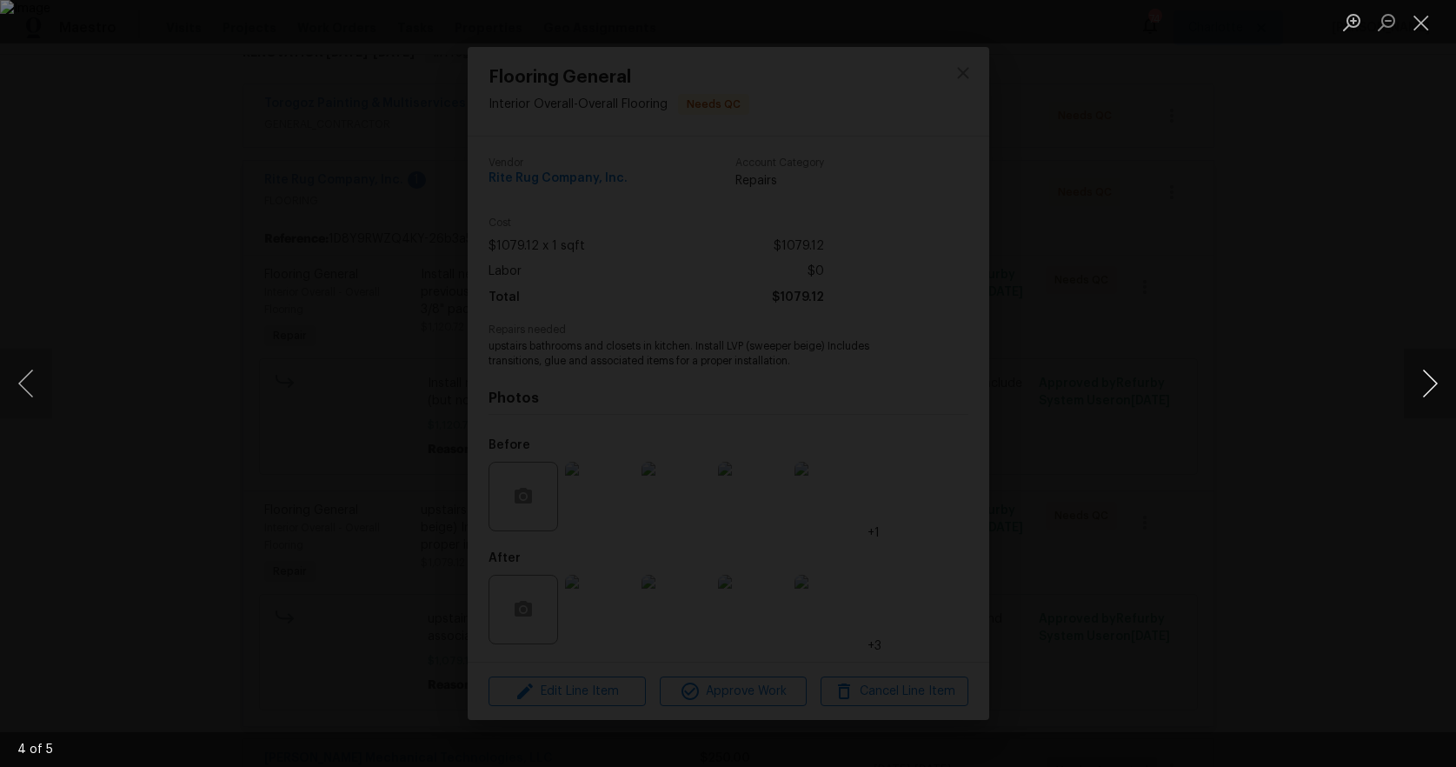
click at [1423, 378] on button "Next image" at bounding box center [1430, 384] width 52 height 70
click at [1415, 27] on button "Close lightbox" at bounding box center [1421, 22] width 35 height 30
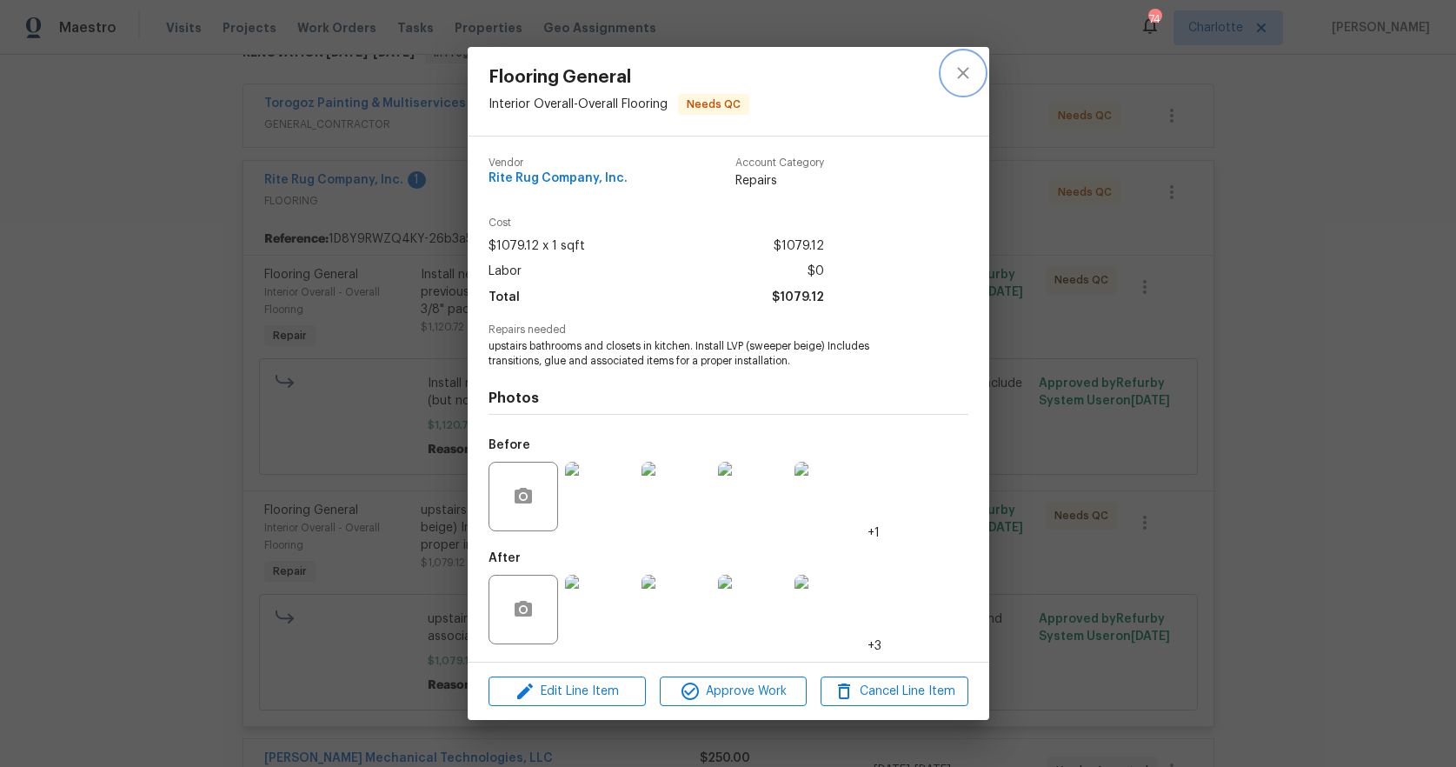
click at [970, 69] on icon "close" at bounding box center [963, 73] width 21 height 21
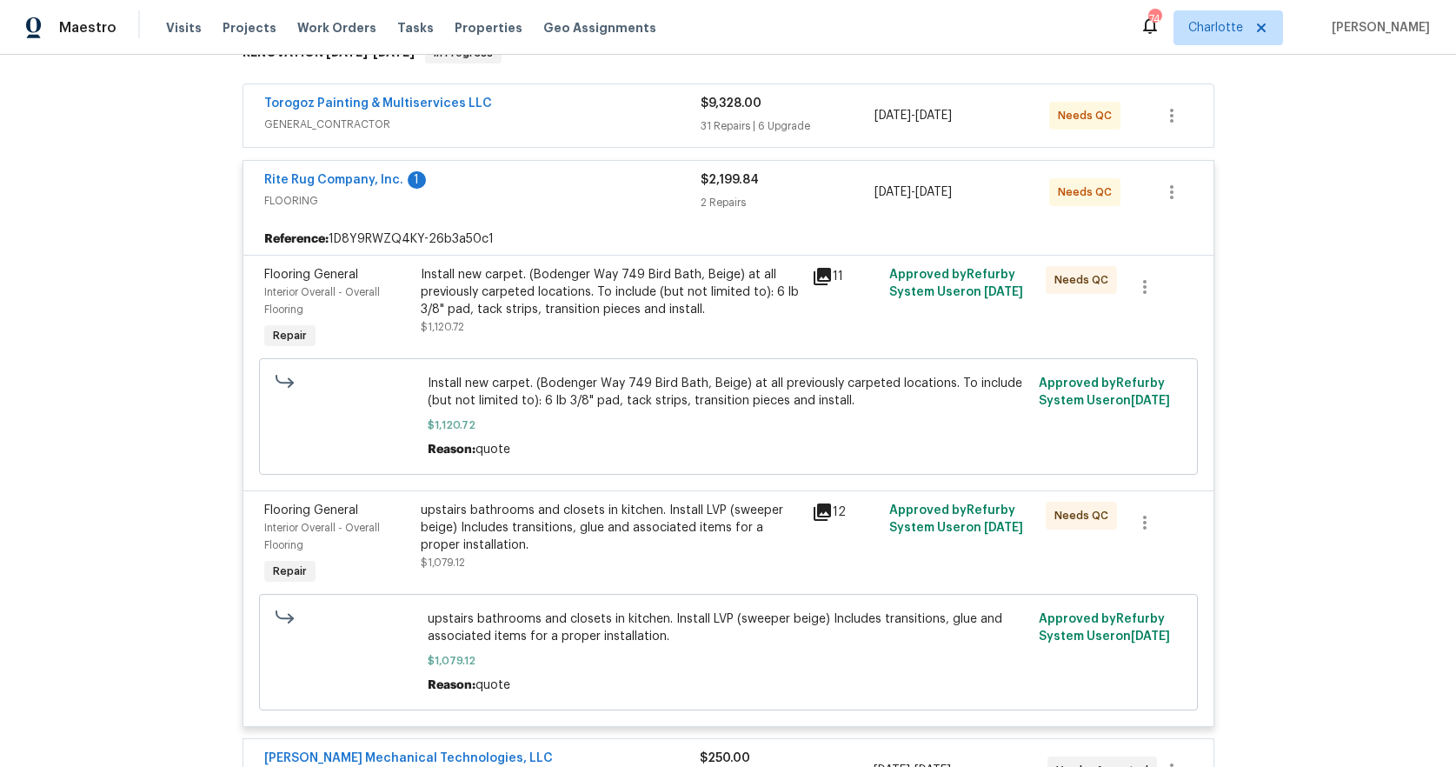
click at [641, 323] on div "Install new carpet. (Bodenger Way 749 Bird Bath, Beige) at all previously carpe…" at bounding box center [611, 301] width 381 height 70
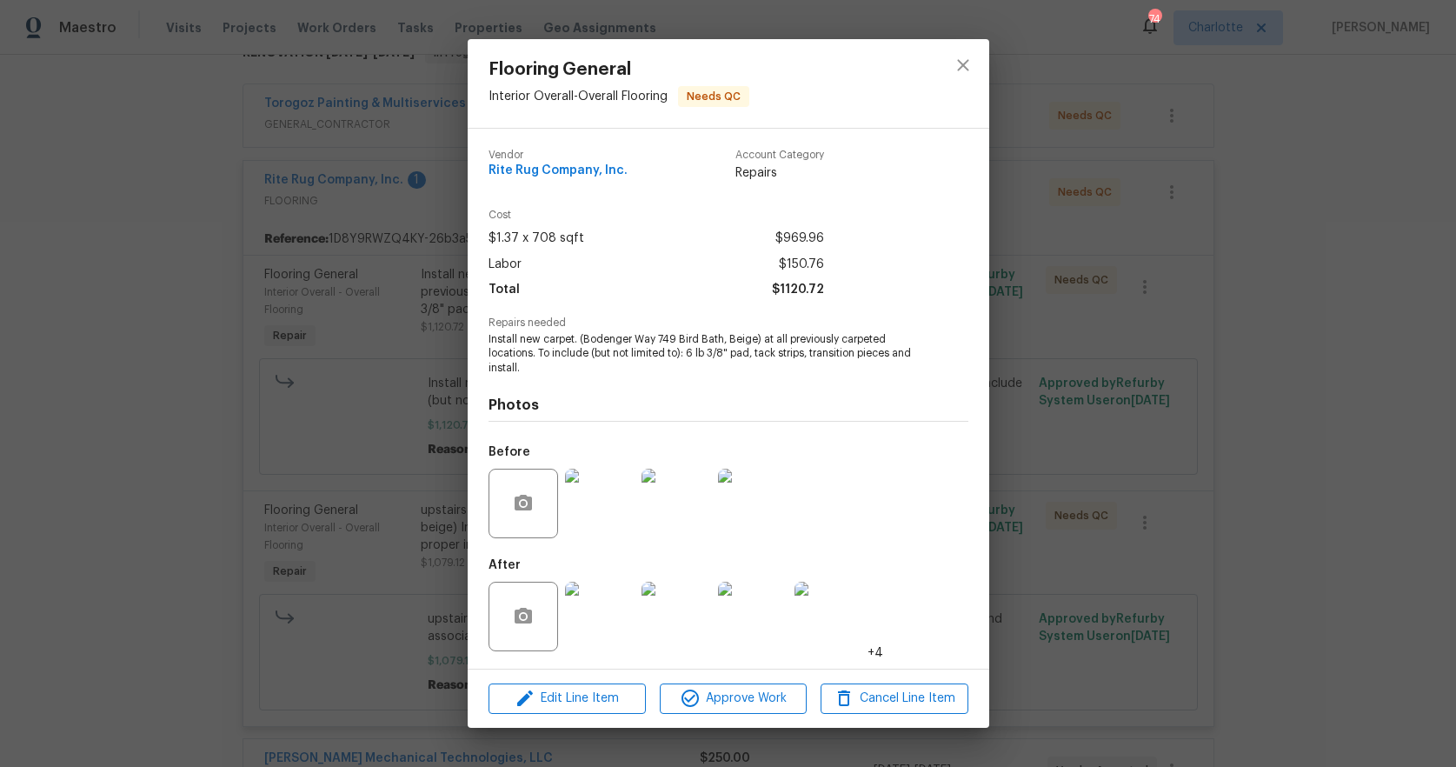
click at [595, 635] on img at bounding box center [600, 617] width 70 height 70
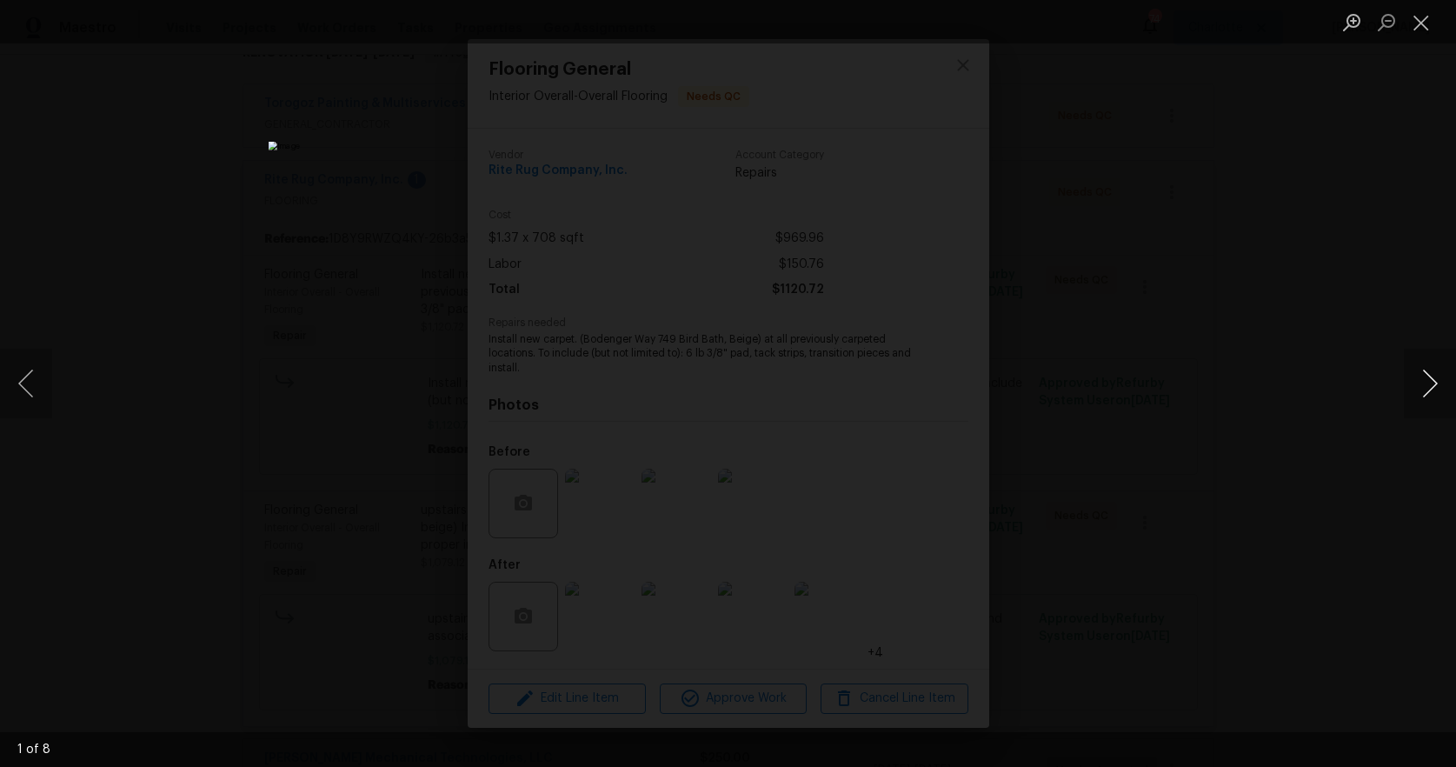
click at [1429, 383] on button "Next image" at bounding box center [1430, 384] width 52 height 70
click at [30, 389] on button "Previous image" at bounding box center [26, 384] width 52 height 70
click at [1421, 383] on button "Next image" at bounding box center [1430, 384] width 52 height 70
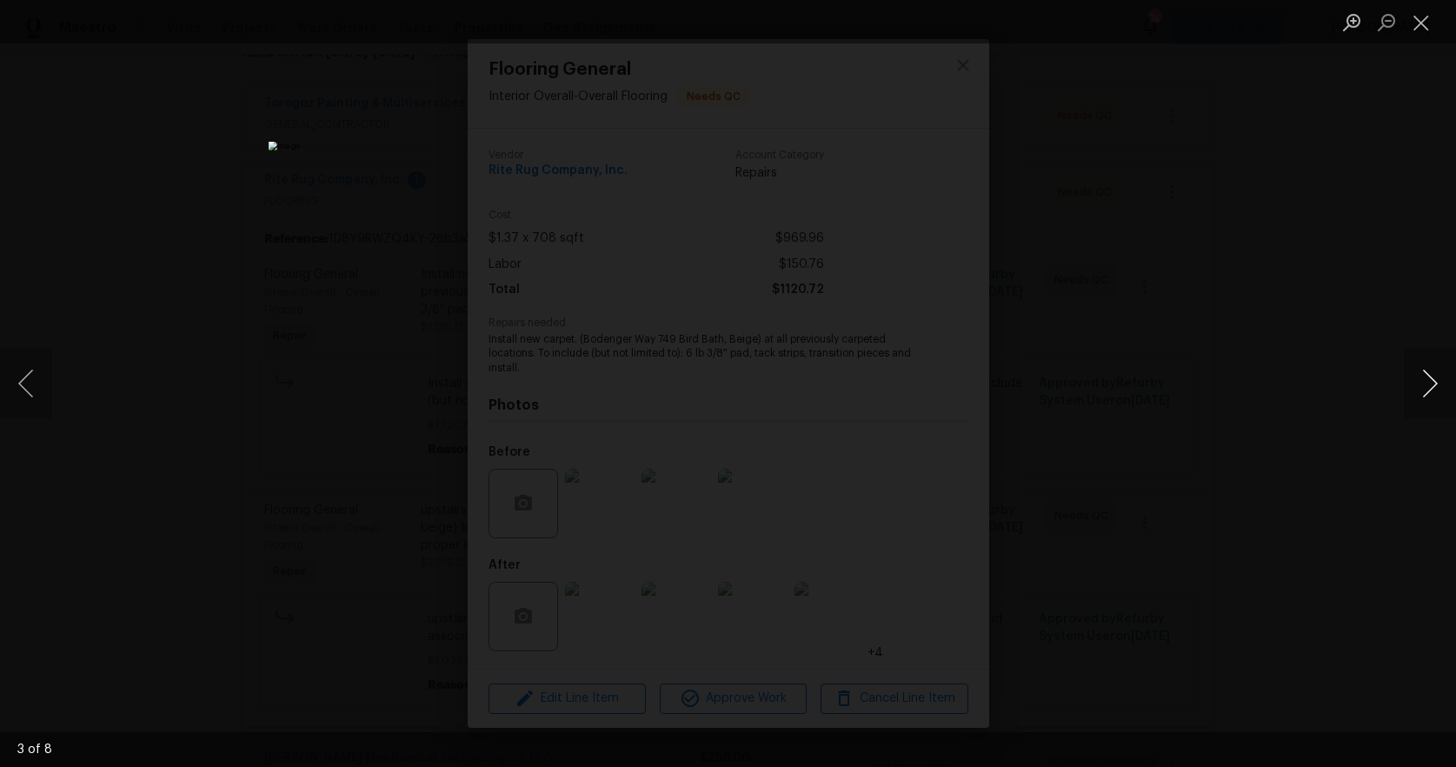
click at [1421, 383] on button "Next image" at bounding box center [1430, 384] width 52 height 70
click at [1435, 389] on button "Next image" at bounding box center [1430, 384] width 52 height 70
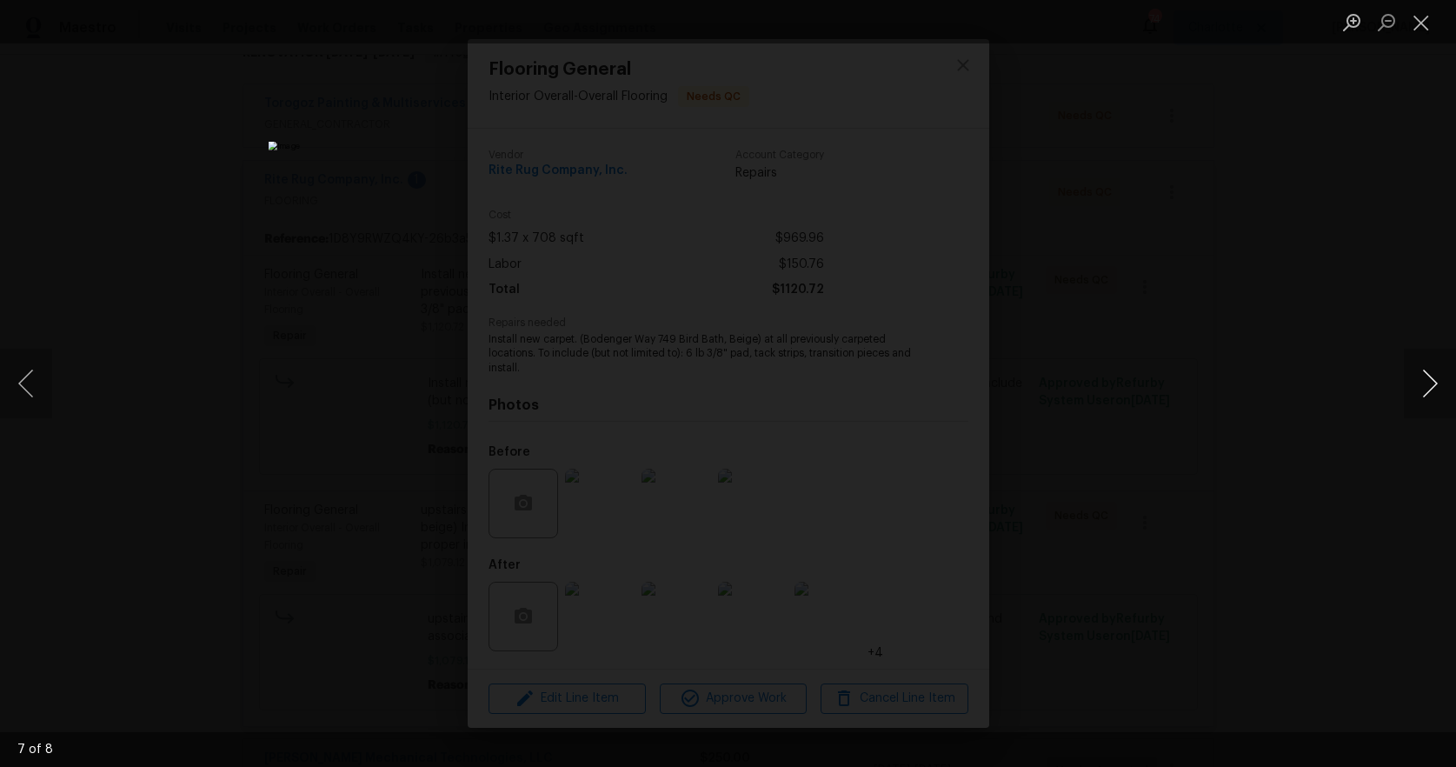
click at [1435, 389] on button "Next image" at bounding box center [1430, 384] width 52 height 70
click at [34, 386] on button "Previous image" at bounding box center [26, 384] width 52 height 70
click at [1418, 30] on button "Close lightbox" at bounding box center [1421, 22] width 35 height 30
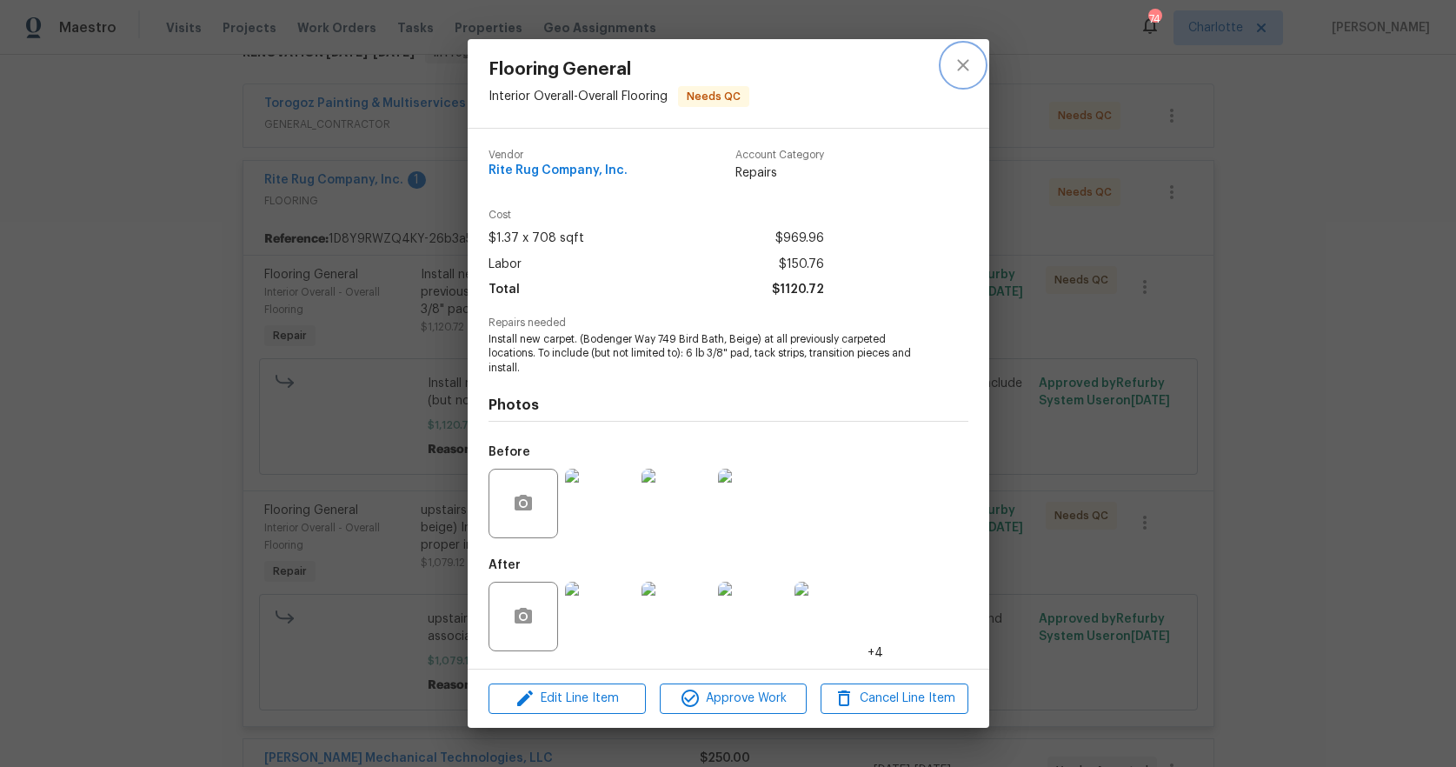
click at [966, 64] on icon "close" at bounding box center [963, 65] width 21 height 21
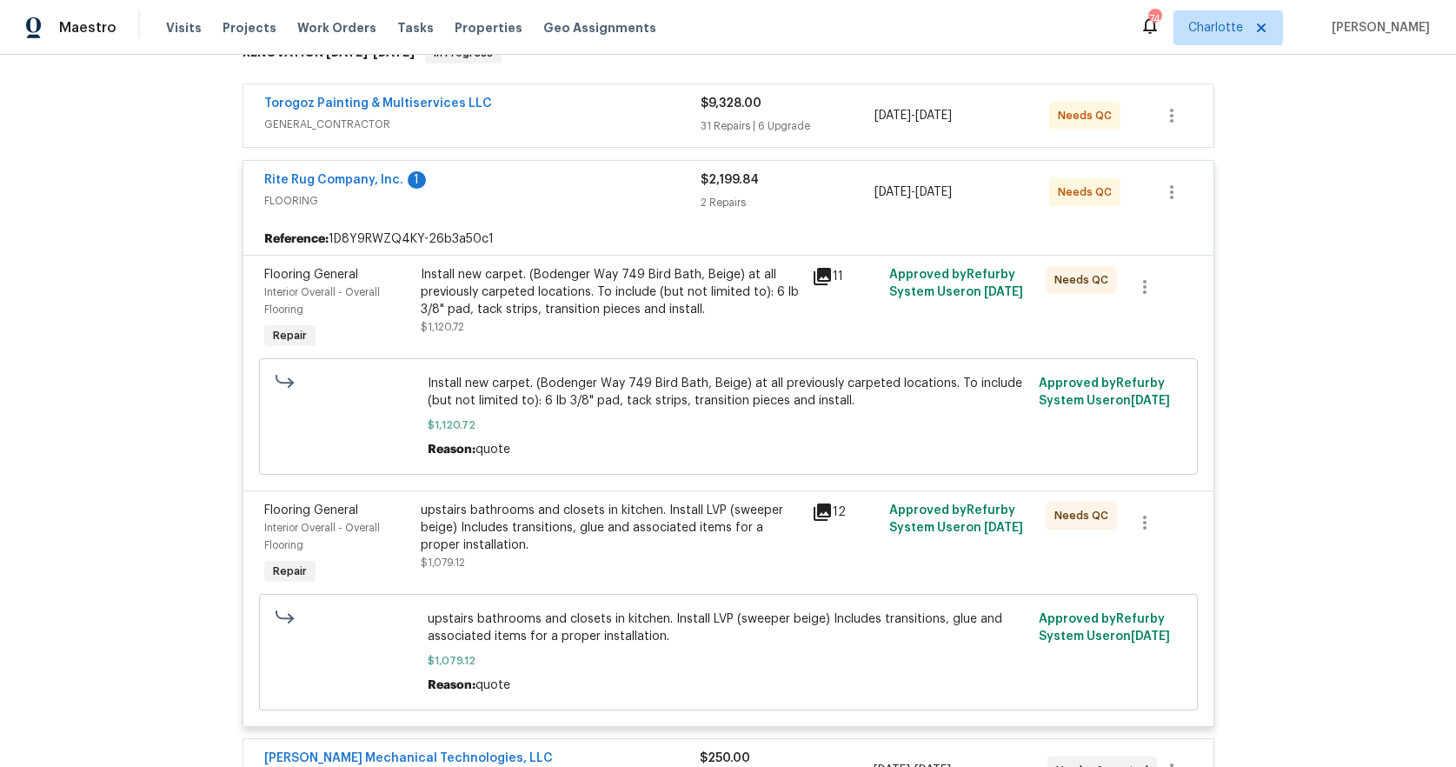
click at [213, 385] on div "Back to all projects 5204 Grass Ridge Dr, Charlotte, NC 28216 3 Beds | 3 Baths …" at bounding box center [728, 411] width 1456 height 712
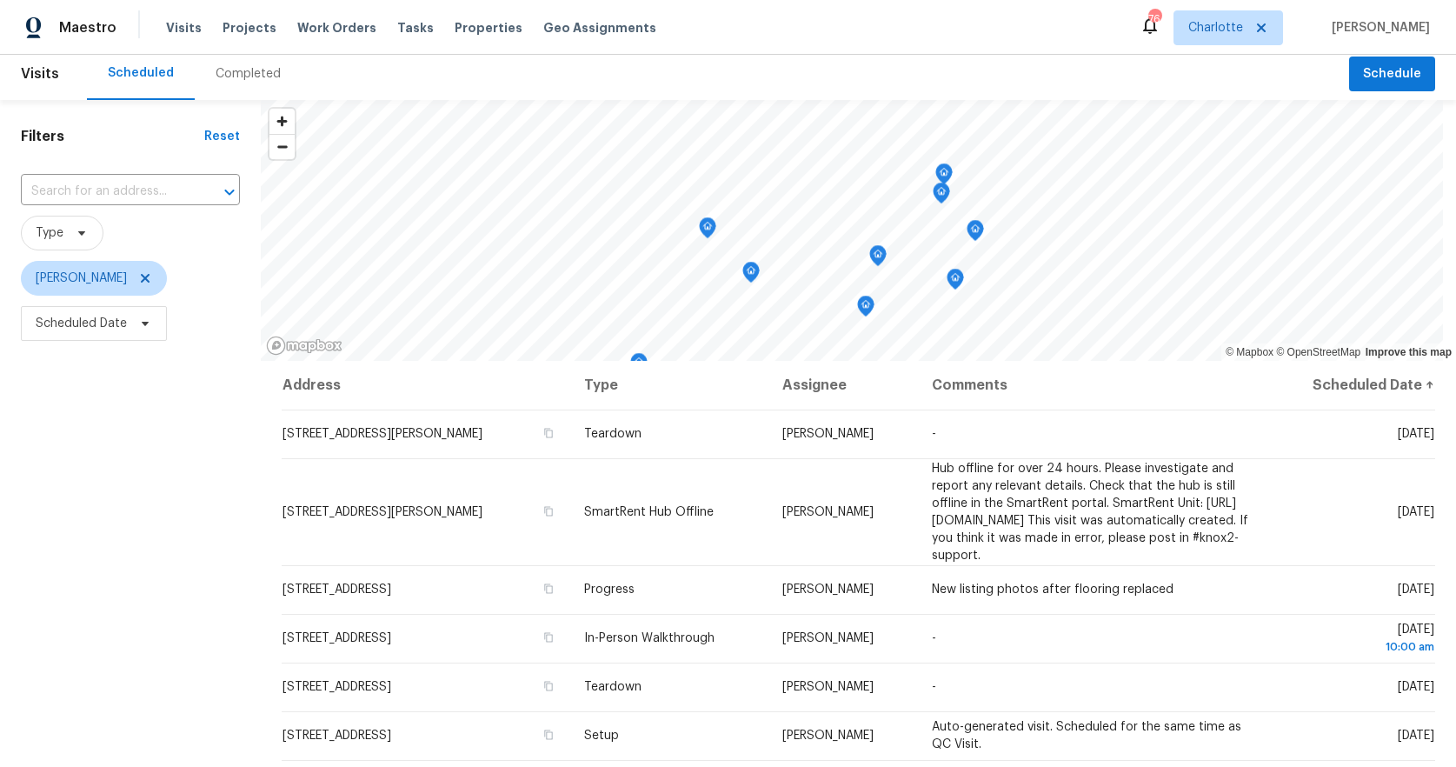
scroll to position [31, 0]
